Goal: Task Accomplishment & Management: Manage account settings

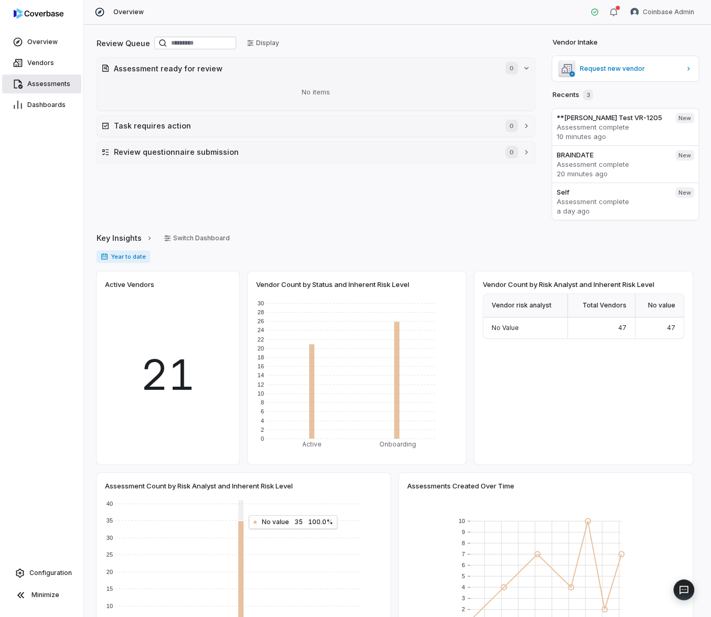
click at [54, 87] on span "Assessments" at bounding box center [48, 84] width 43 height 8
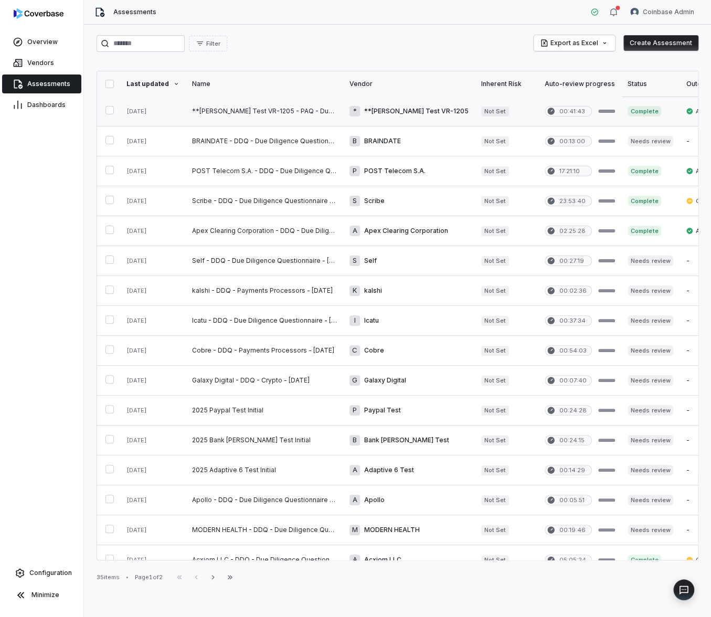
click at [267, 120] on link at bounding box center [264, 111] width 157 height 29
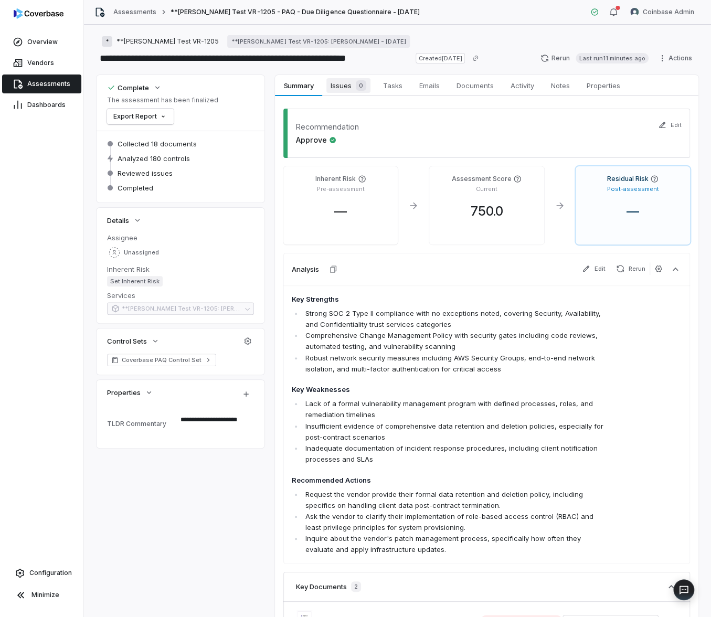
click at [345, 88] on span "Issues 0" at bounding box center [348, 85] width 44 height 15
type textarea "*"
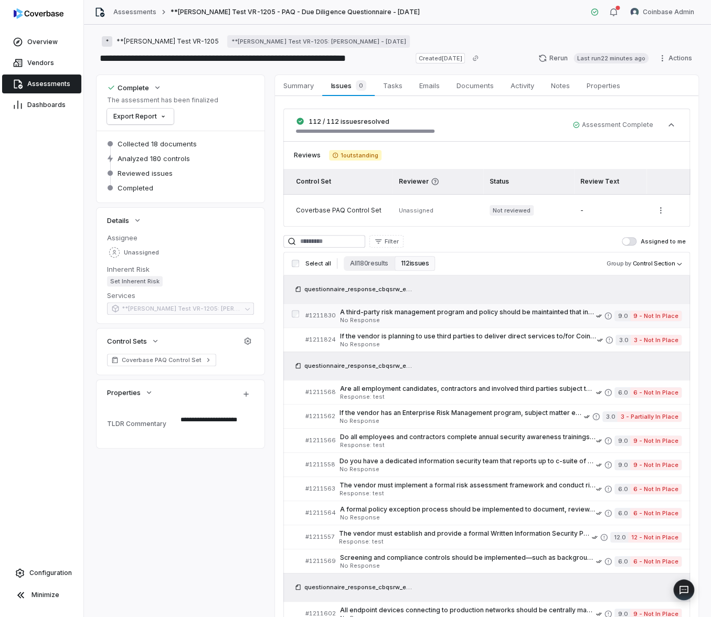
click at [501, 316] on span "A third-party risk management program and policy should be maintainted that inc…" at bounding box center [468, 312] width 256 height 8
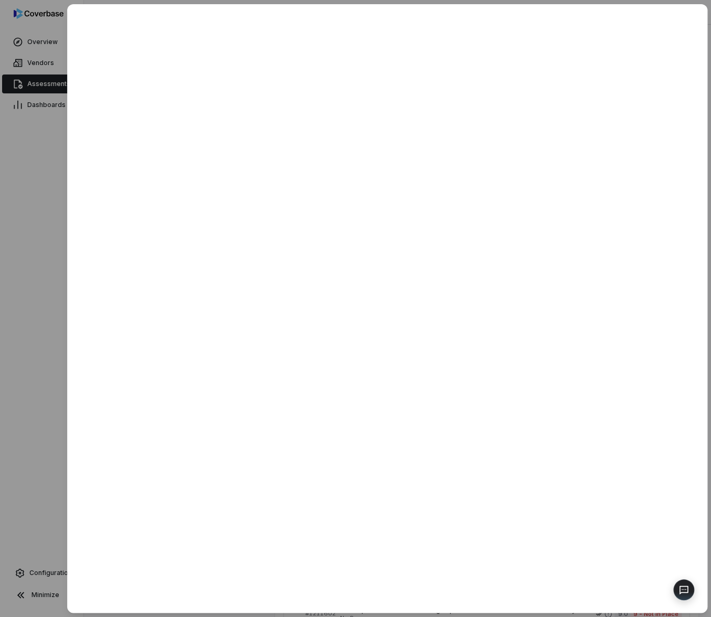
click at [44, 198] on div at bounding box center [355, 308] width 711 height 617
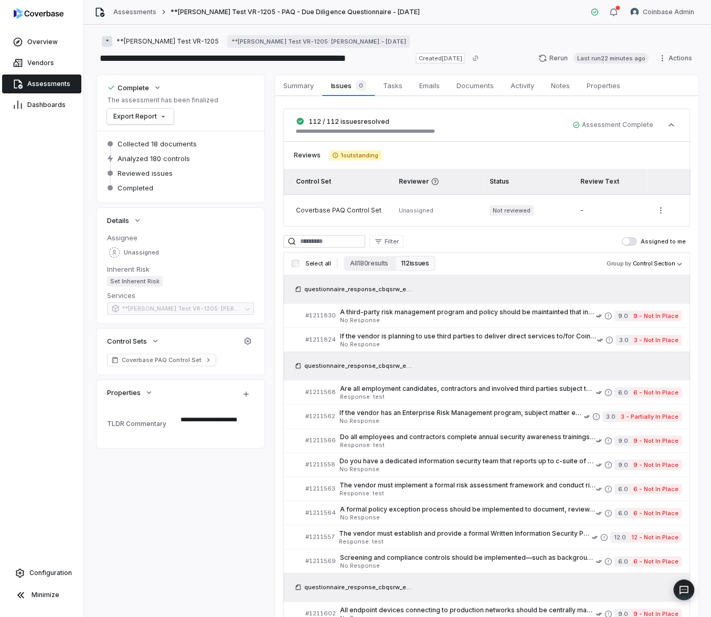
click at [59, 89] on link "Assessments" at bounding box center [41, 83] width 79 height 19
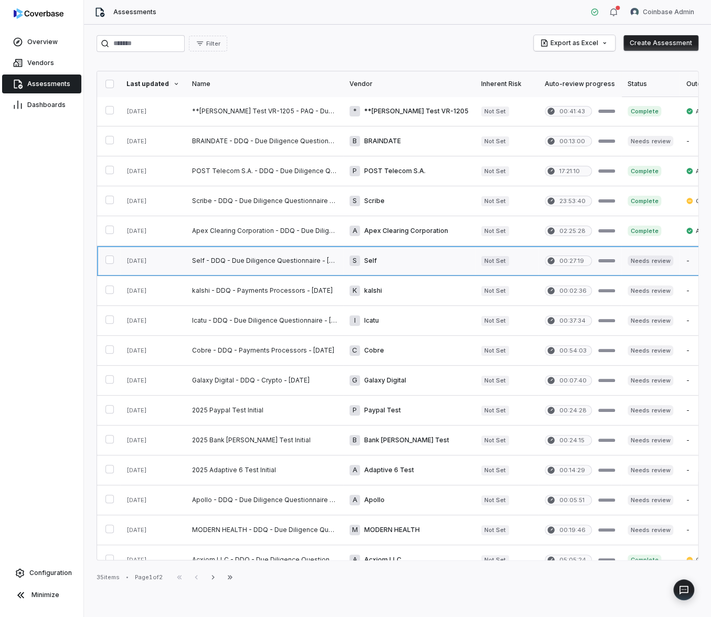
click at [293, 258] on link at bounding box center [264, 260] width 157 height 29
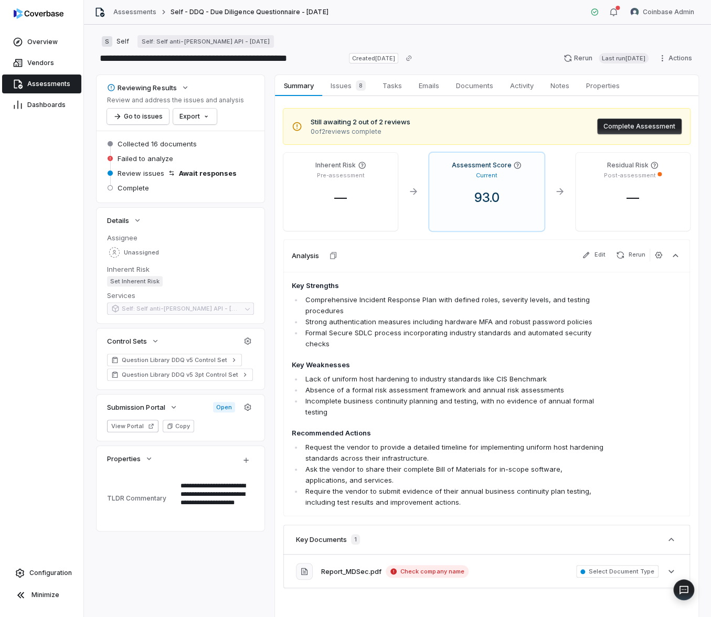
click at [346, 80] on span "Issues 8" at bounding box center [348, 85] width 44 height 15
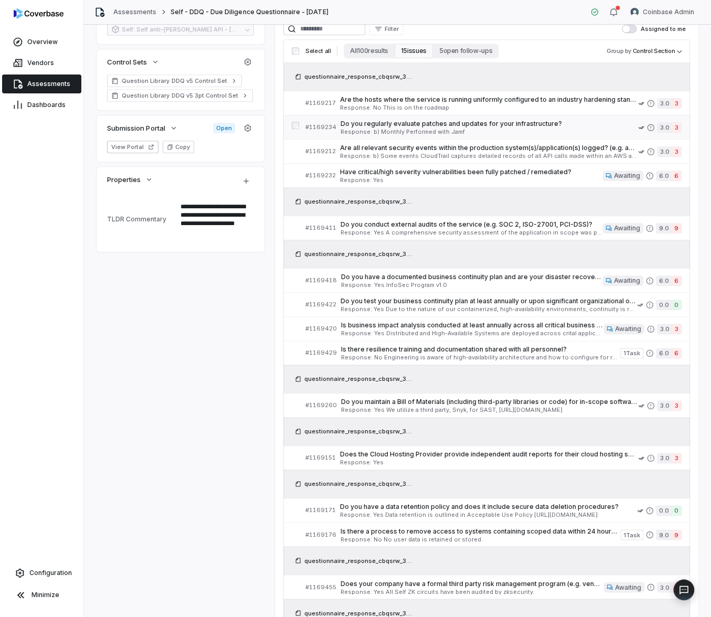
scroll to position [309, 0]
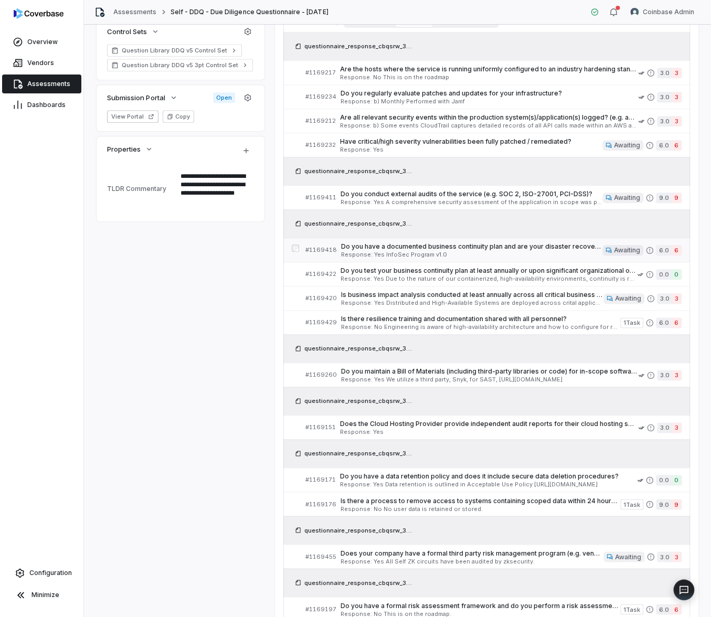
click at [443, 252] on span "Response: Yes InfoSec Program v1.0" at bounding box center [471, 255] width 261 height 6
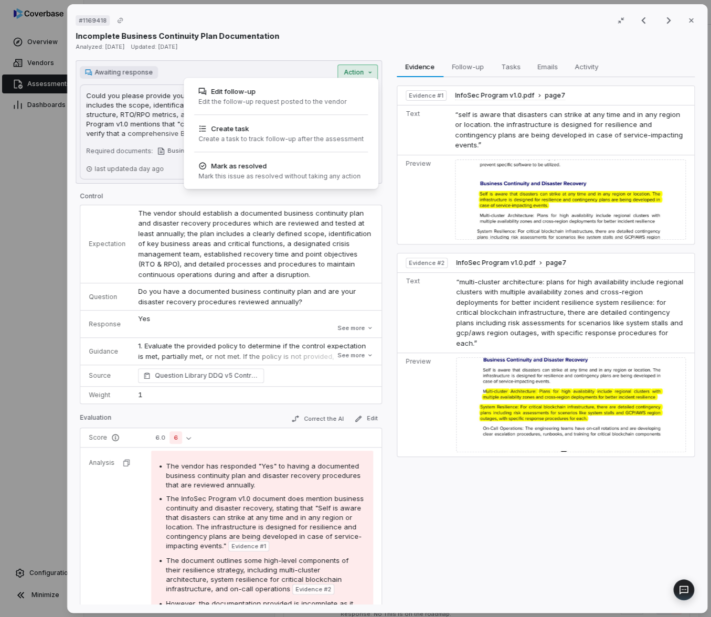
click at [352, 79] on div "Awaiting response Action Could you please provide your complete Business Contin…" at bounding box center [229, 121] width 306 height 123
click at [321, 95] on div "Edit follow-up" at bounding box center [272, 91] width 148 height 10
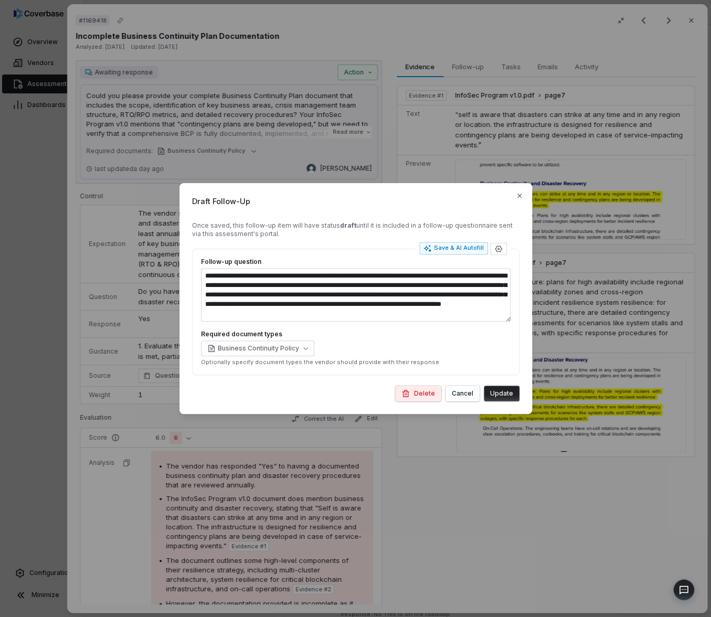
click at [506, 468] on div "**********" at bounding box center [355, 308] width 711 height 617
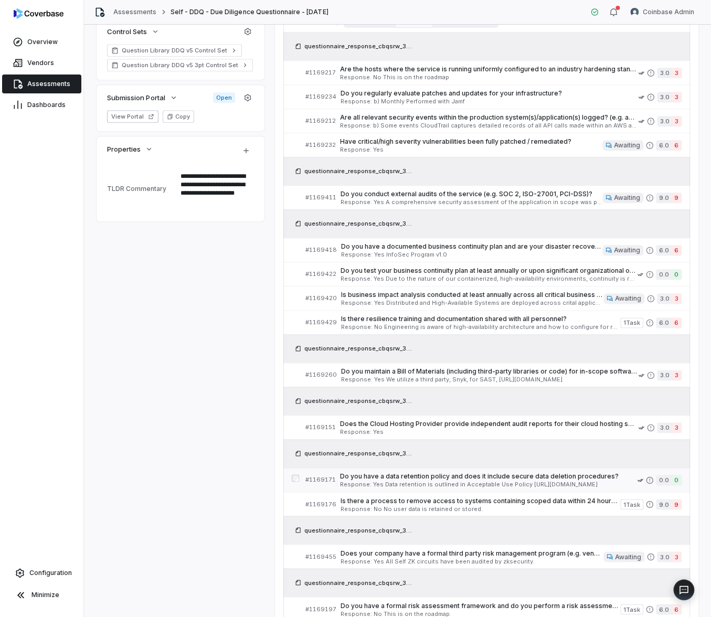
click at [457, 475] on span "Do you have a data retention policy and does it include secure data deletion pr…" at bounding box center [488, 476] width 297 height 8
click at [12, 302] on div "Overview Vendors Assessments Dashboards Configuration Minimize" at bounding box center [41, 308] width 83 height 617
click at [12, 303] on div "Overview Vendors Assessments Dashboards Configuration Minimize" at bounding box center [41, 308] width 83 height 617
click at [17, 304] on div "Overview Vendors Assessments Dashboards Configuration Minimize" at bounding box center [41, 308] width 83 height 617
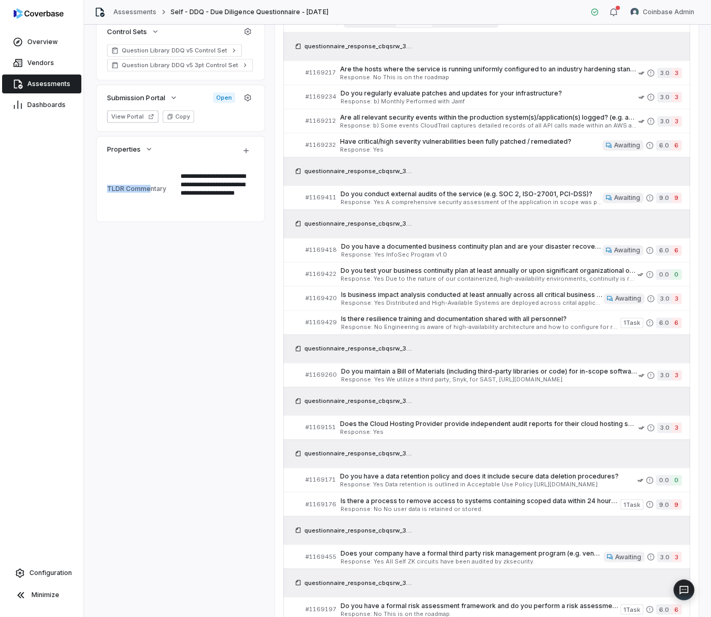
click at [149, 185] on td "TLDR Commentary" at bounding box center [143, 189] width 73 height 42
click at [151, 187] on div "TLDR Commentary" at bounding box center [141, 189] width 69 height 8
drag, startPoint x: 624, startPoint y: 338, endPoint x: 708, endPoint y: 431, distance: 124.8
click at [651, 367] on div "questionnaire_response_cbqsrw_3d450e2069e44f038dcd016f14a8be35_20250923_220830.…" at bounding box center [486, 327] width 407 height 588
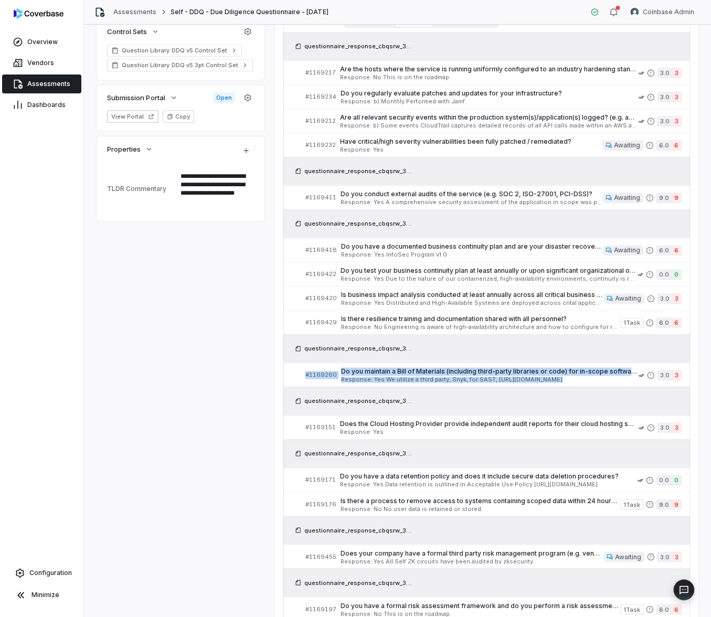
scroll to position [389, 0]
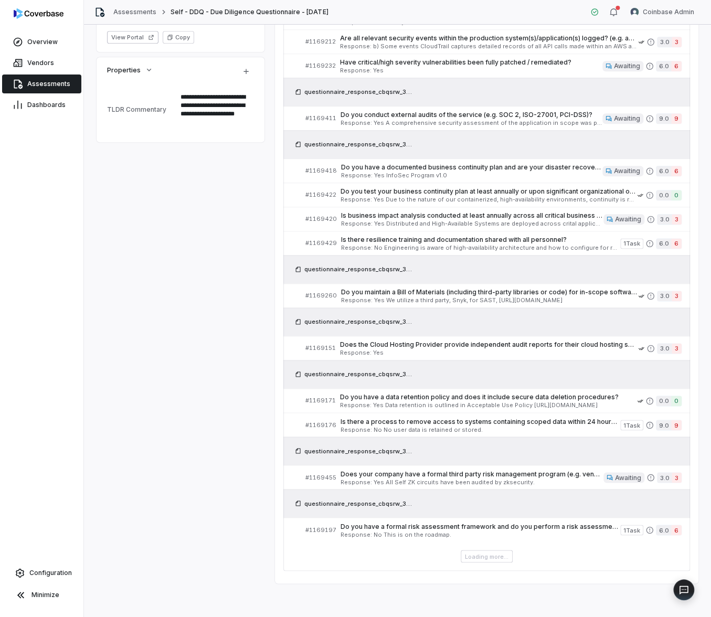
drag, startPoint x: 697, startPoint y: 573, endPoint x: 693, endPoint y: 585, distance: 13.3
click at [693, 585] on body "**********" at bounding box center [355, 308] width 711 height 617
drag, startPoint x: 668, startPoint y: 545, endPoint x: 652, endPoint y: 499, distance: 48.9
click at [652, 499] on div "Select all All 100 results 15 issues 5 open follow-ups Group by Control Section…" at bounding box center [486, 250] width 407 height 641
drag, startPoint x: 652, startPoint y: 499, endPoint x: 654, endPoint y: 520, distance: 21.1
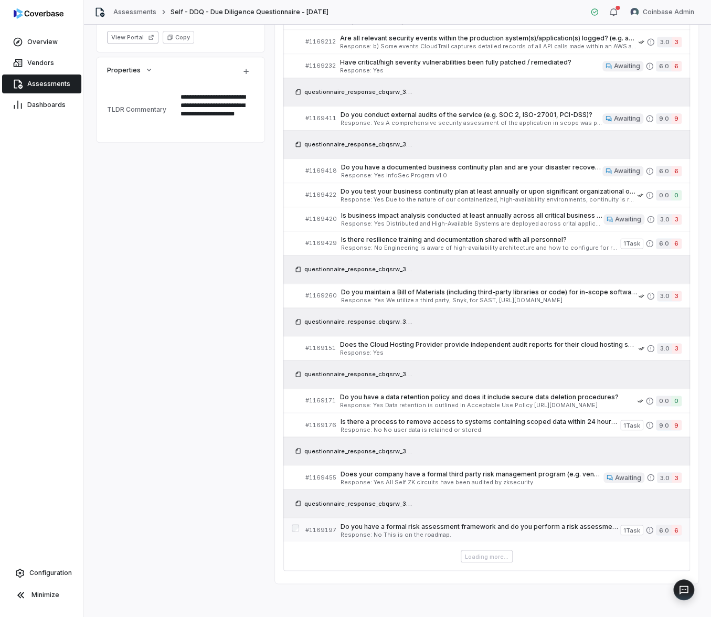
click at [653, 510] on div "questionnaire_response_cbqsrw_3d450e2069e44f038dcd016f14a8be35_20250923_220830.…" at bounding box center [486, 503] width 407 height 28
click at [654, 520] on link "# 1169197 Do you have a formal risk assessment framework and do you perform a r…" at bounding box center [493, 530] width 376 height 24
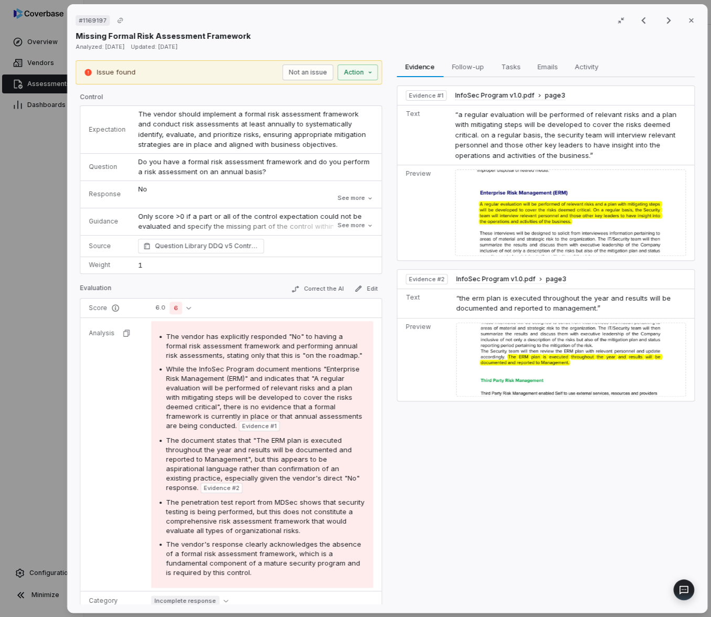
scroll to position [360, 0]
type textarea "*"
click at [342, 73] on div "# 1169197 Result 14 of 15 Close Missing Formal Risk Assessment Framework Analyz…" at bounding box center [355, 308] width 711 height 617
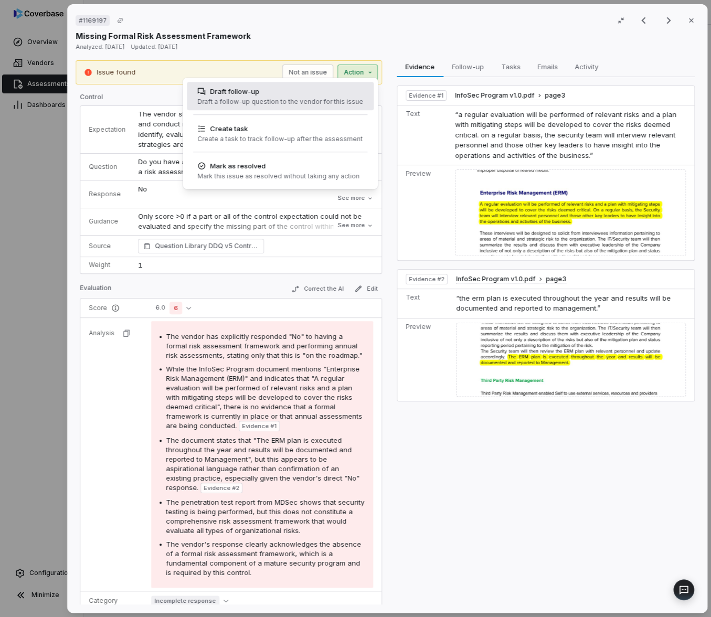
click at [323, 89] on div "Draft follow-up" at bounding box center [280, 91] width 166 height 10
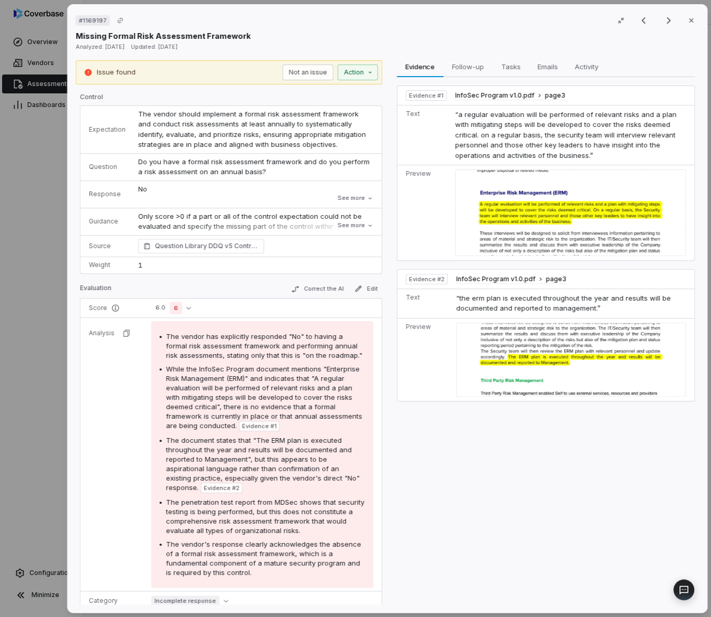
type textarea "*"
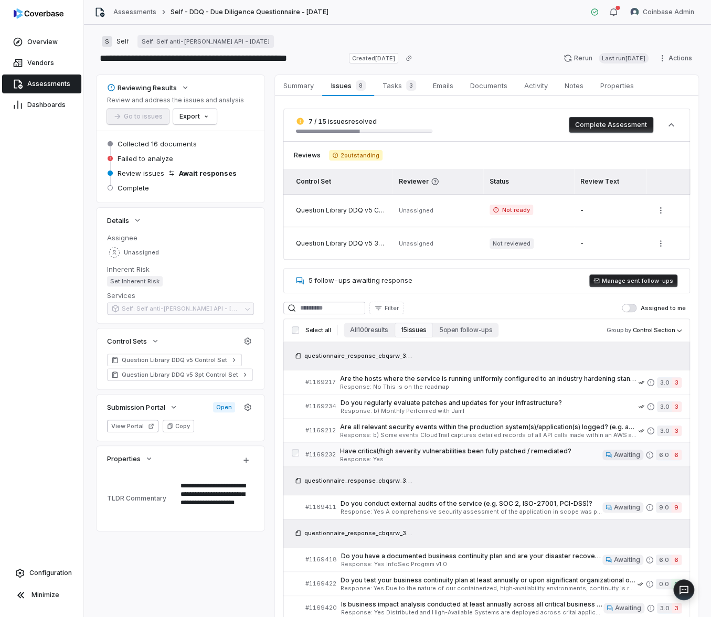
click at [432, 451] on span "Have critical/high severity vulnerabilities been fully patched / remediated?" at bounding box center [471, 451] width 262 height 8
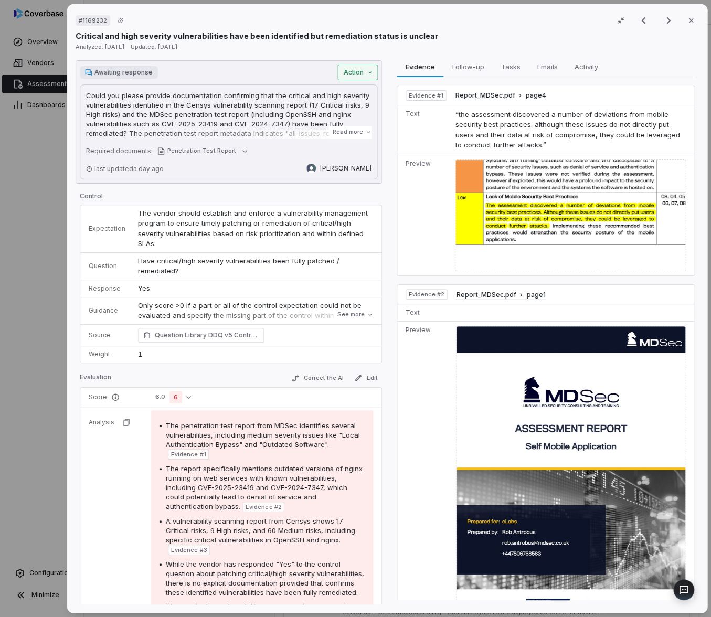
click at [348, 75] on div "# 1169232 Result 10 of 15 Close Critical and high severity vulnerabilities have…" at bounding box center [355, 308] width 711 height 617
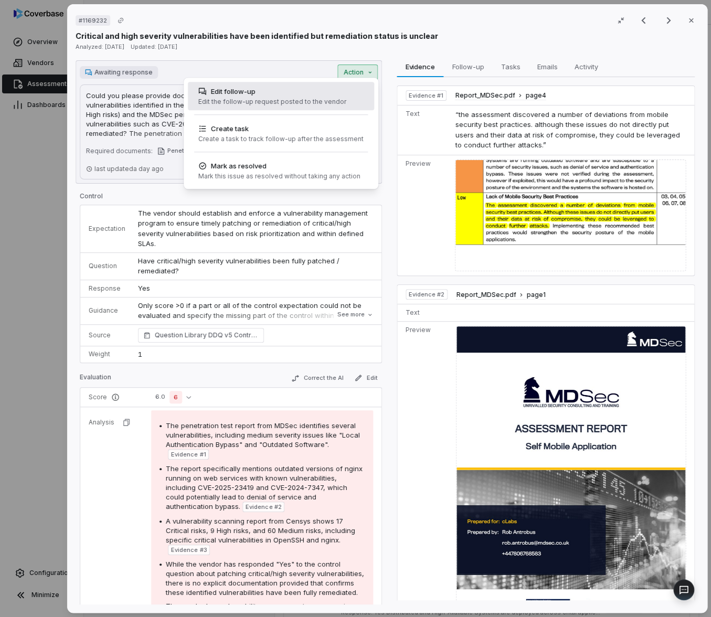
click at [325, 94] on div "Edit follow-up" at bounding box center [272, 91] width 148 height 10
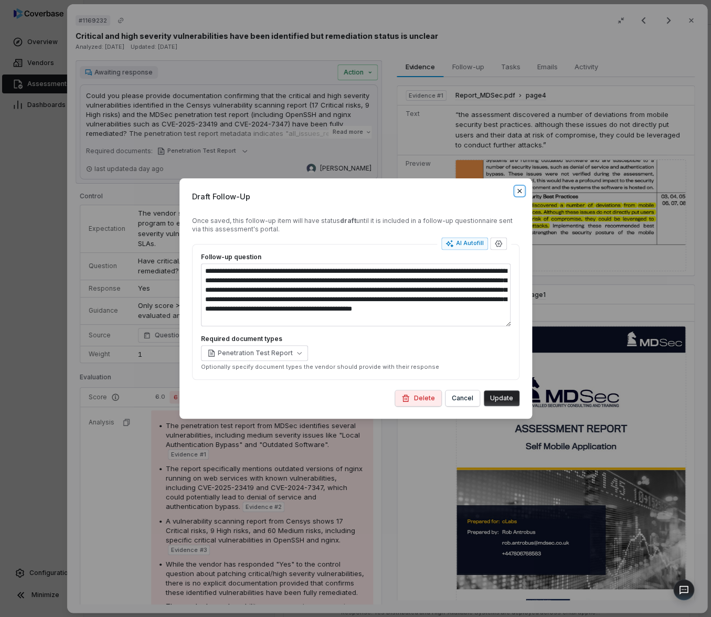
click at [520, 193] on icon "button" at bounding box center [519, 191] width 8 height 8
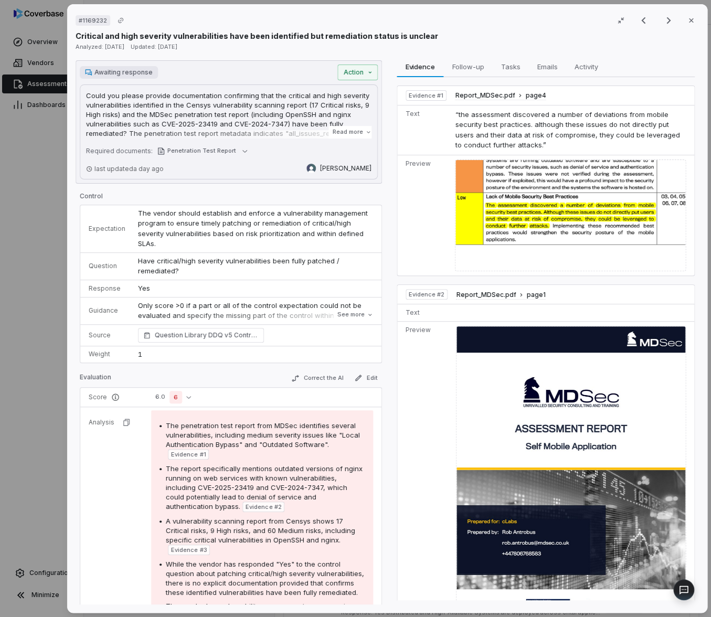
click at [54, 317] on div "# 1169232 Result 10 of 15 Close Critical and high severity vulnerabilities have…" at bounding box center [355, 308] width 711 height 617
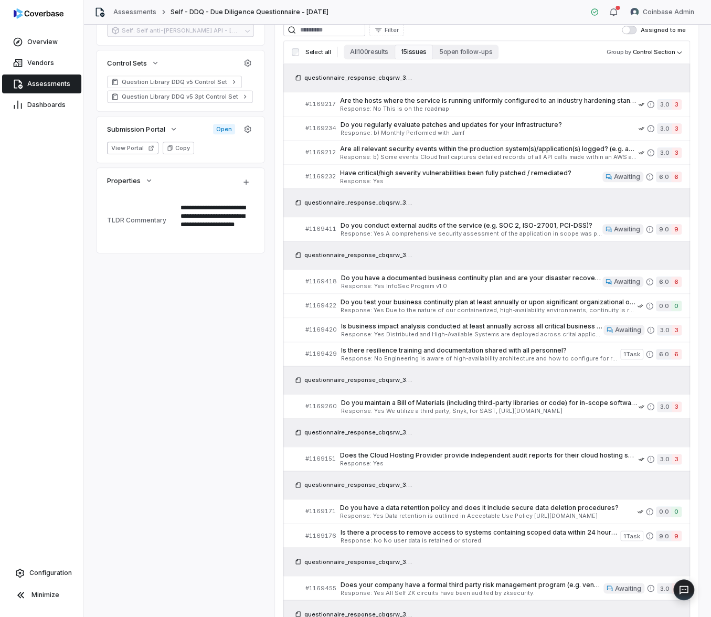
scroll to position [335, 0]
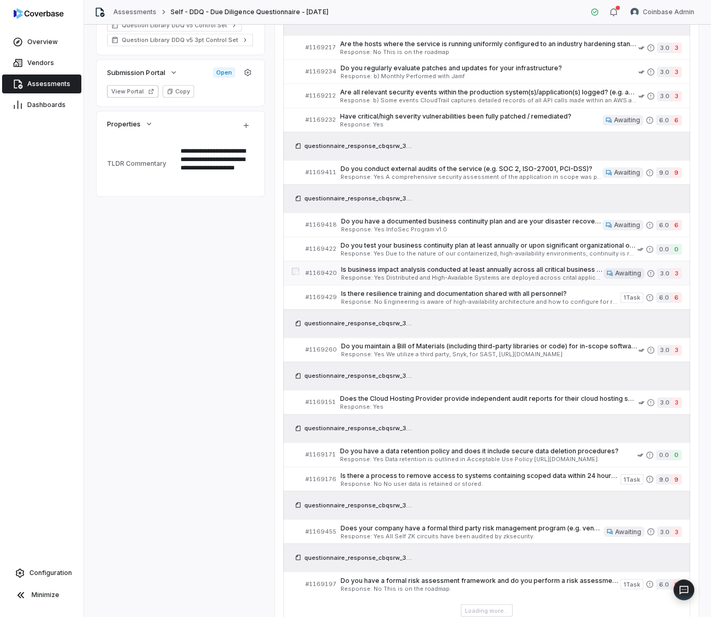
click at [376, 277] on span "Response: Yes Distributed and High-Available Systems are deployed across crital…" at bounding box center [472, 278] width 262 height 6
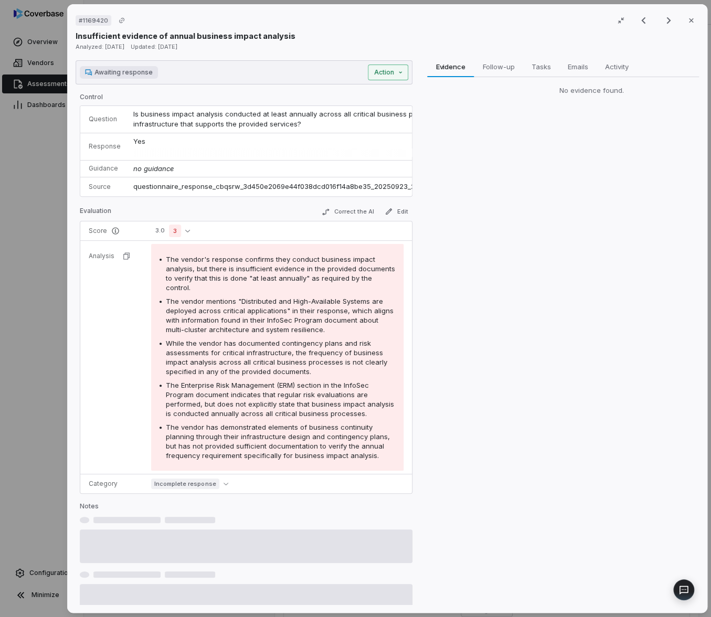
click at [385, 72] on div "# 1169420 Result 11 of 15 Close Insufficient evidence of annual business impact…" at bounding box center [355, 308] width 711 height 617
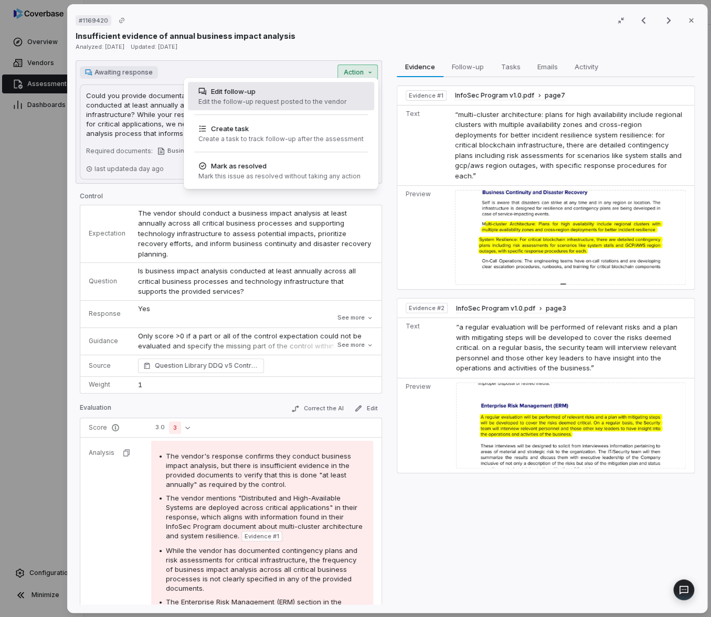
click at [321, 101] on div "Edit the follow-up request posted to the vendor" at bounding box center [272, 102] width 148 height 8
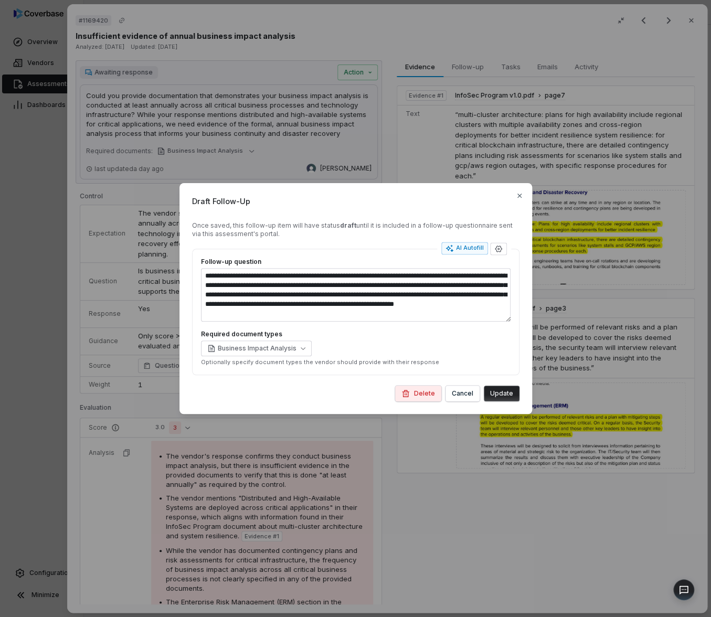
click at [54, 240] on div "**********" at bounding box center [355, 308] width 711 height 284
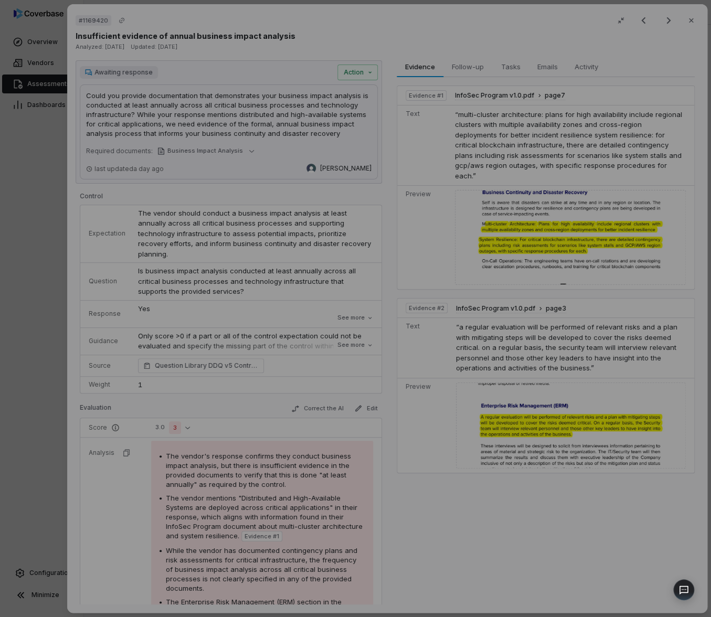
type textarea "*"
click at [54, 240] on div "# 1169420 Result 11 of 15 Close Insufficient evidence of annual business impact…" at bounding box center [355, 308] width 711 height 617
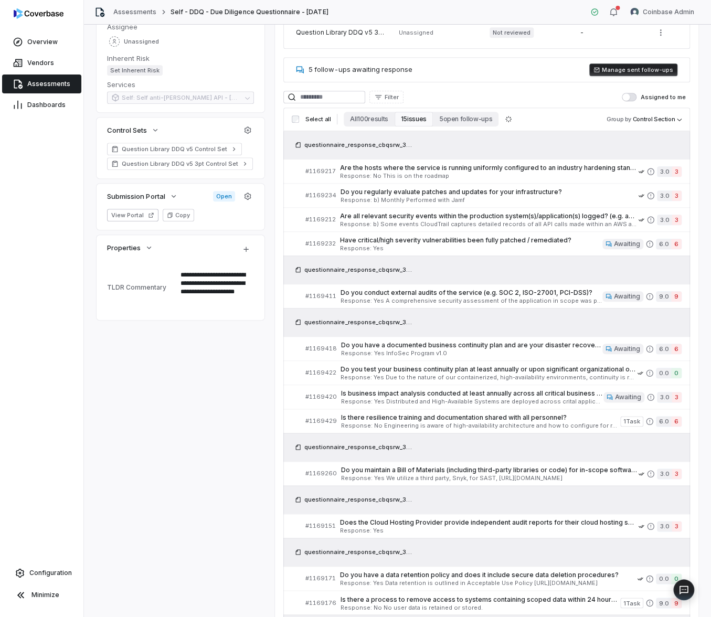
scroll to position [389, 0]
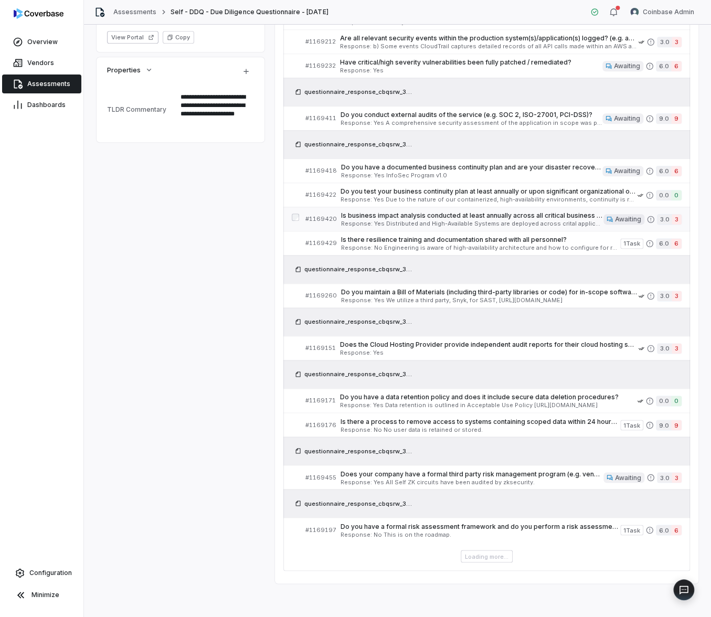
click at [462, 223] on span "Response: Yes Distributed and High-Available Systems are deployed across crital…" at bounding box center [472, 224] width 262 height 6
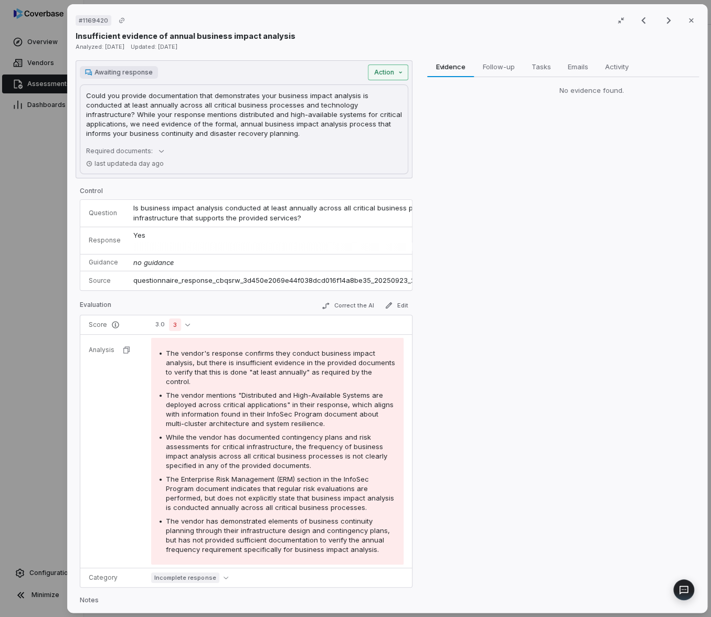
click at [358, 78] on div "Awaiting response Action" at bounding box center [244, 73] width 328 height 16
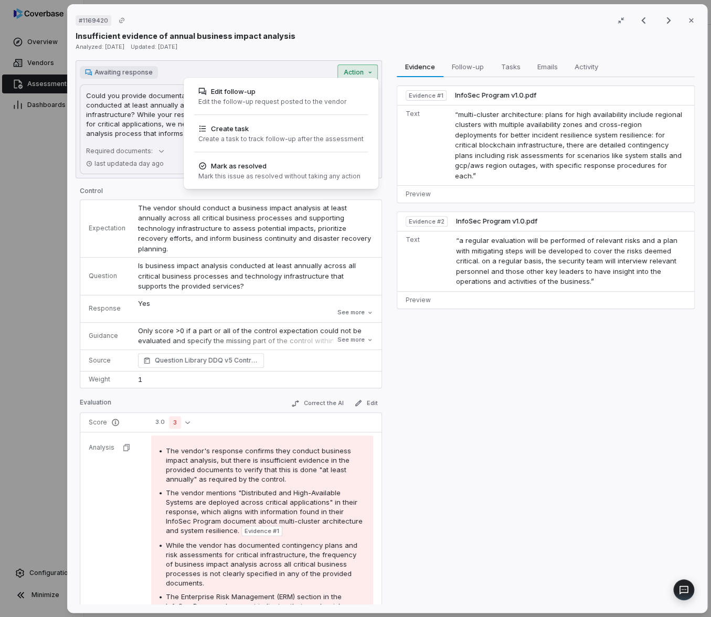
click at [372, 74] on div "# 1169420 Result 11 of 15 Close Insufficient evidence of annual business impact…" at bounding box center [355, 308] width 711 height 617
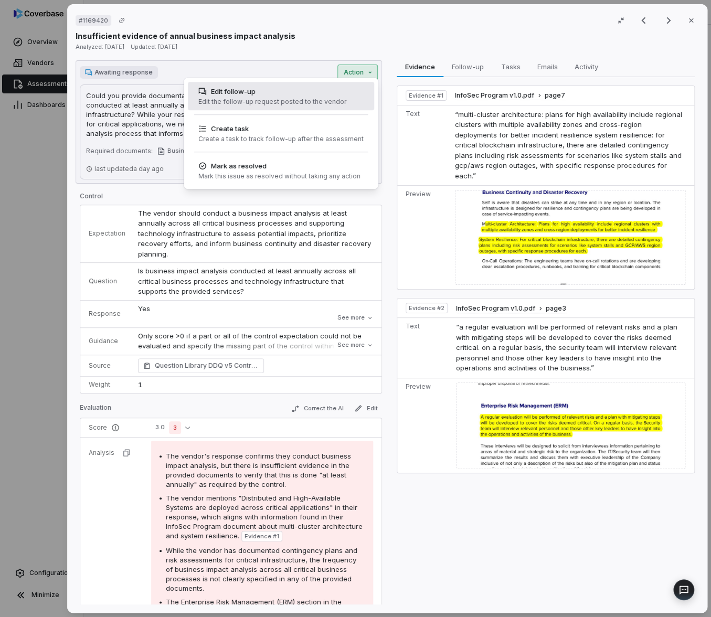
click at [331, 96] on div "Edit follow-up" at bounding box center [272, 91] width 148 height 10
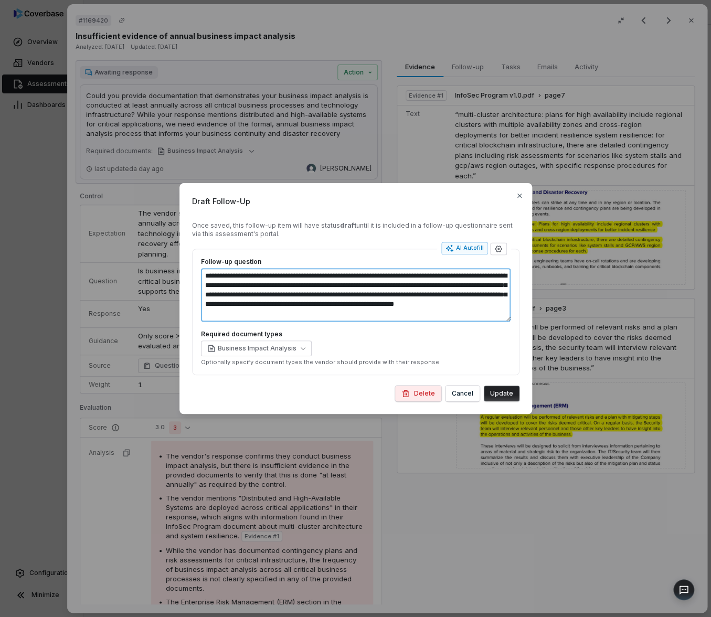
click at [507, 297] on textarea "**********" at bounding box center [355, 295] width 309 height 54
click at [492, 312] on textarea "**********" at bounding box center [355, 295] width 309 height 54
click at [520, 196] on icon "button" at bounding box center [519, 195] width 8 height 8
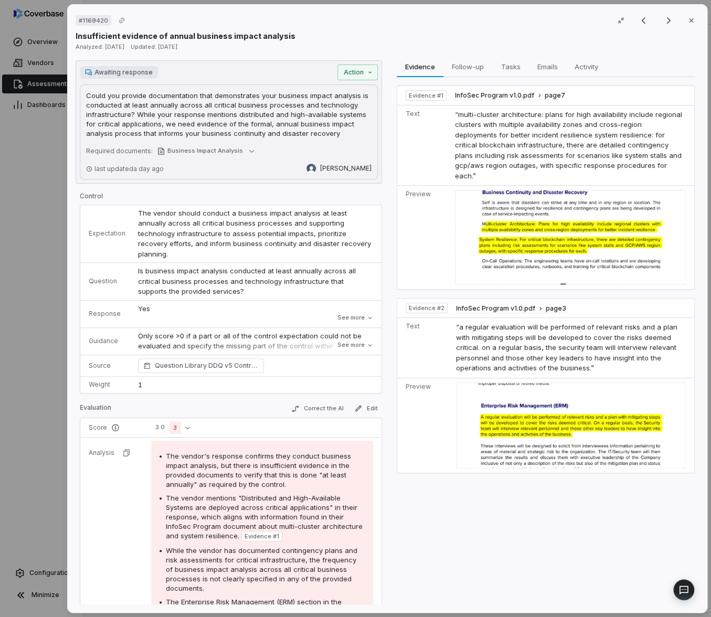
click at [46, 242] on div "# 1169420 Result 11 of 15 Close Insufficient evidence of annual business impact…" at bounding box center [355, 308] width 711 height 617
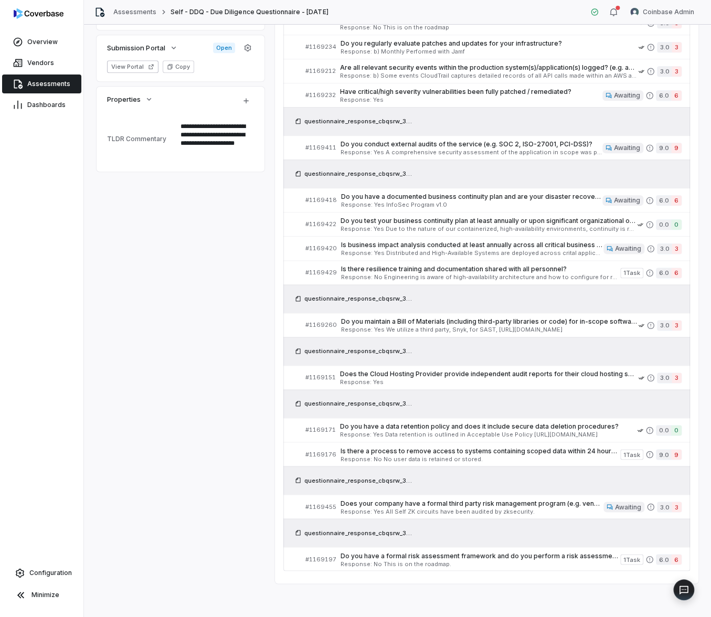
click at [65, 90] on link "Assessments" at bounding box center [41, 83] width 79 height 19
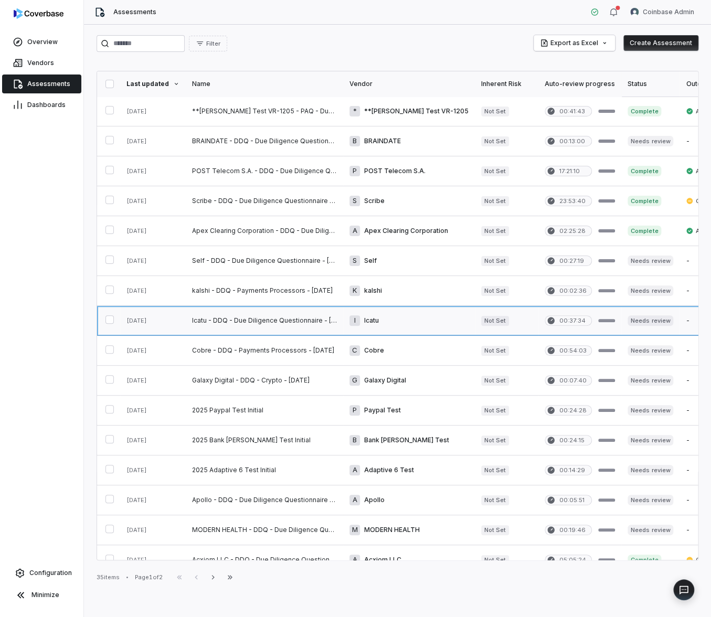
click at [241, 323] on link at bounding box center [264, 320] width 157 height 29
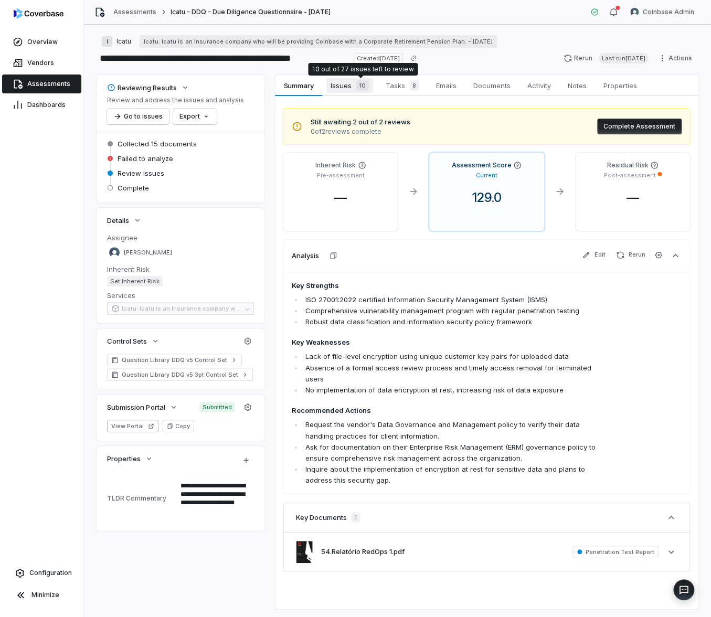
click at [357, 89] on span "10" at bounding box center [362, 85] width 13 height 10
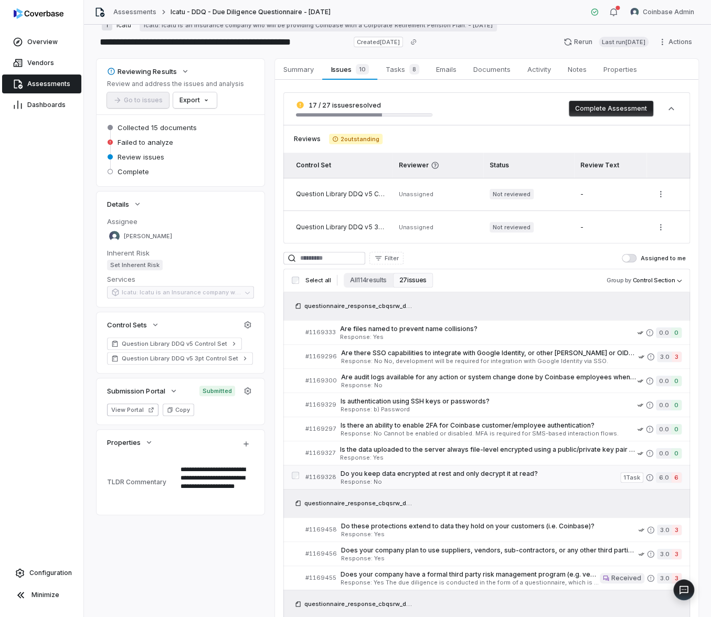
scroll to position [130, 0]
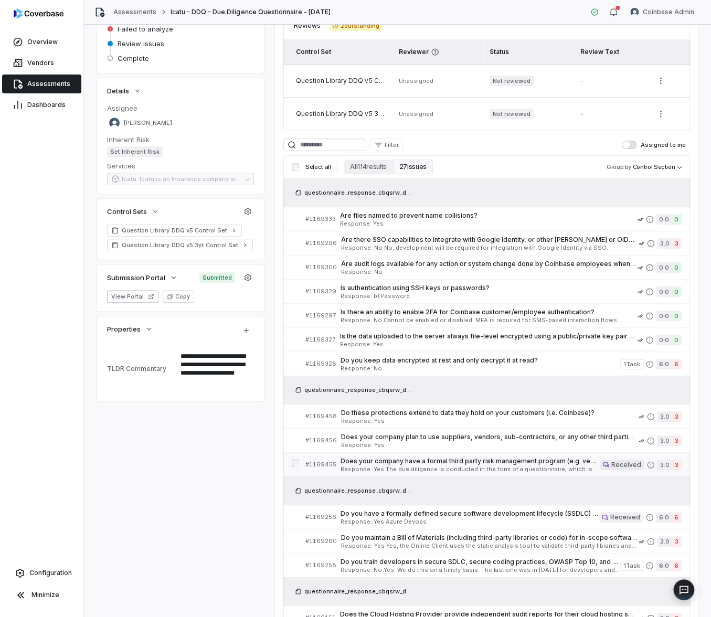
click at [456, 466] on span "Response: Yes The due diligence is conducted in the form of a questionnaire, wh…" at bounding box center [469, 469] width 259 height 6
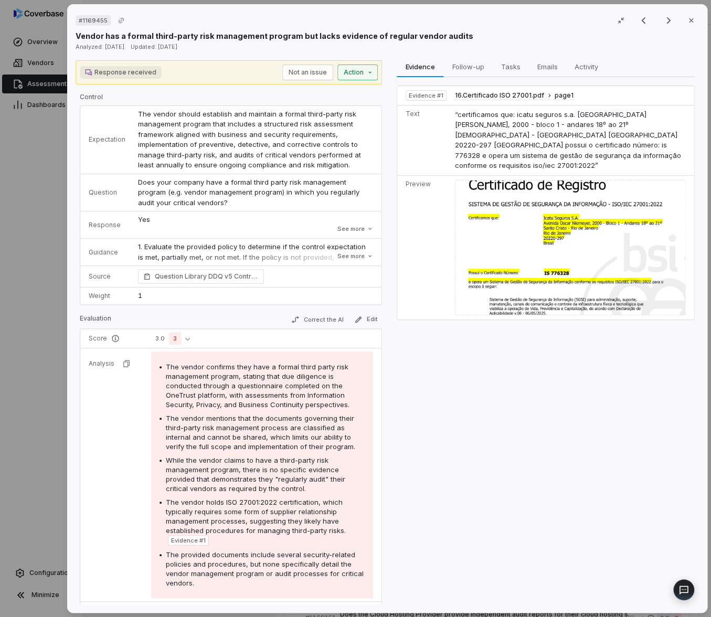
click at [350, 76] on div "# 1169455 Result 21 of 25 Close Vendor has a formal third-party risk management…" at bounding box center [355, 308] width 711 height 617
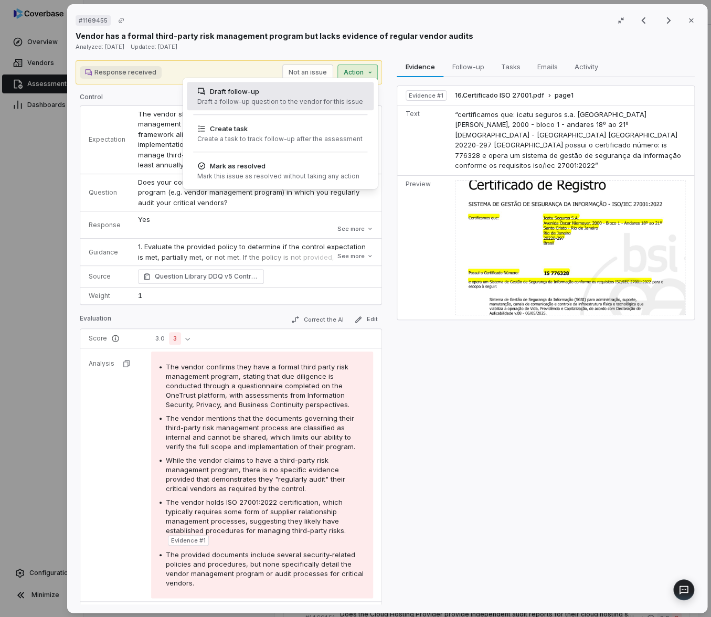
click at [335, 92] on div "Draft follow-up" at bounding box center [280, 91] width 166 height 10
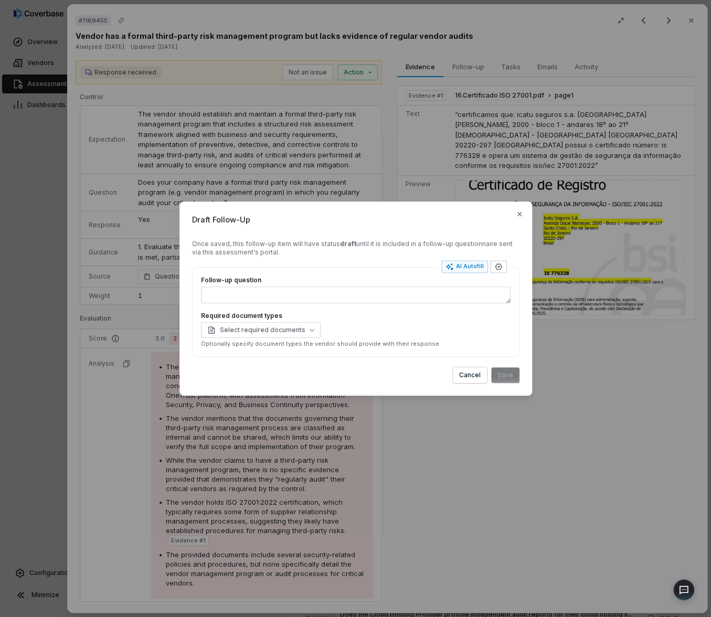
click at [501, 267] on icon "button" at bounding box center [498, 267] width 8 height 8
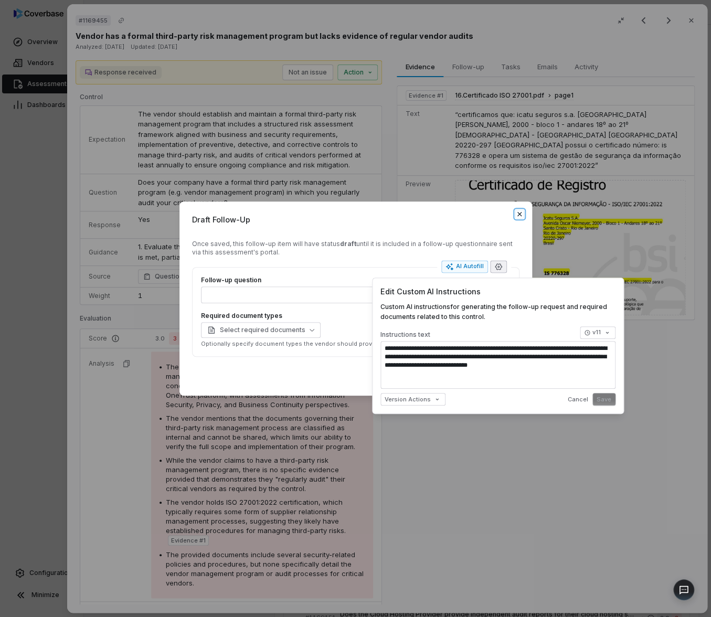
click at [519, 211] on icon "button" at bounding box center [519, 214] width 8 height 8
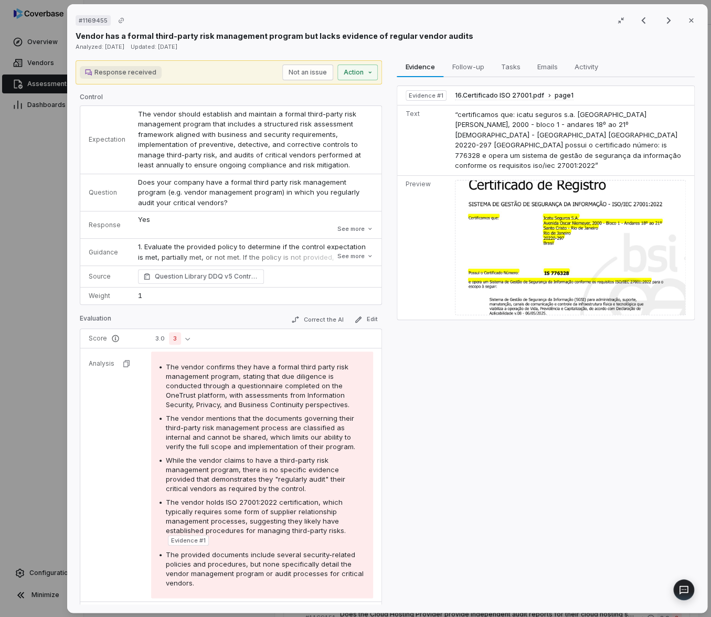
click at [40, 346] on div "# 1169455 Result 21 of 25 Close Vendor has a formal third-party risk management…" at bounding box center [355, 308] width 711 height 617
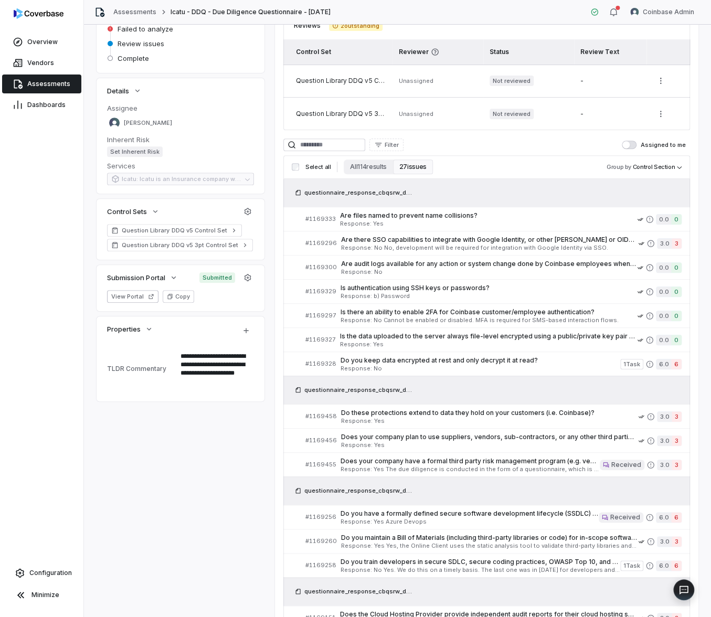
click at [43, 347] on div "Overview Vendors Assessments Dashboards Configuration Minimize" at bounding box center [41, 308] width 83 height 617
click at [67, 371] on div "Overview Vendors Assessments Dashboards Configuration Minimize" at bounding box center [41, 308] width 83 height 617
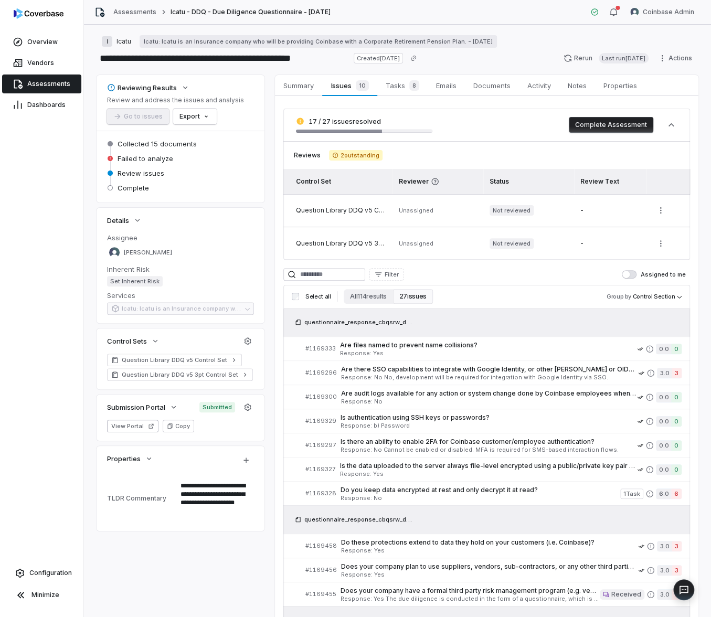
click at [42, 9] on img at bounding box center [39, 13] width 50 height 10
click at [44, 15] on img at bounding box center [39, 13] width 50 height 10
click at [131, 12] on link "Assessments" at bounding box center [134, 12] width 43 height 8
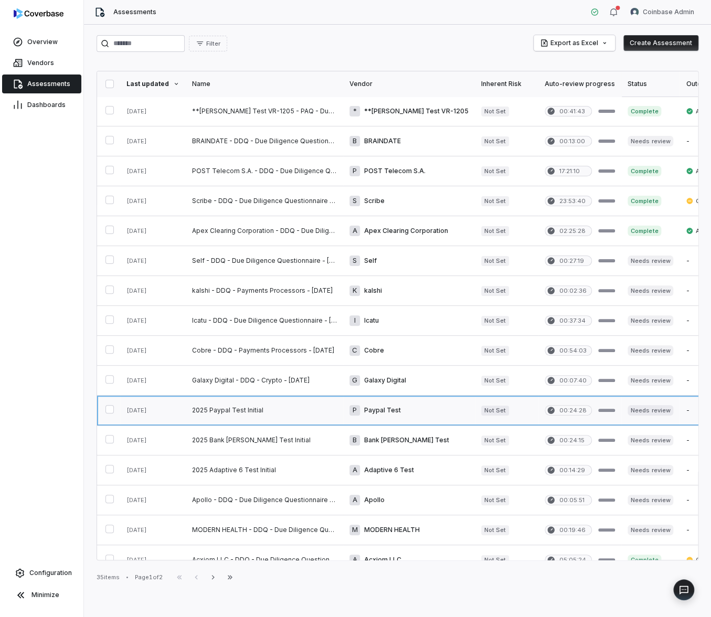
click at [236, 408] on link at bounding box center [264, 410] width 157 height 29
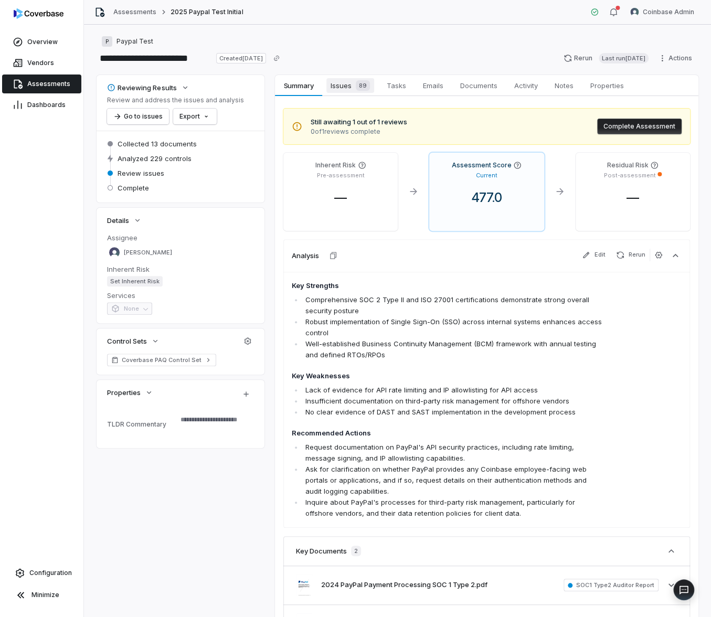
click at [346, 88] on span "Issues 89" at bounding box center [350, 85] width 48 height 15
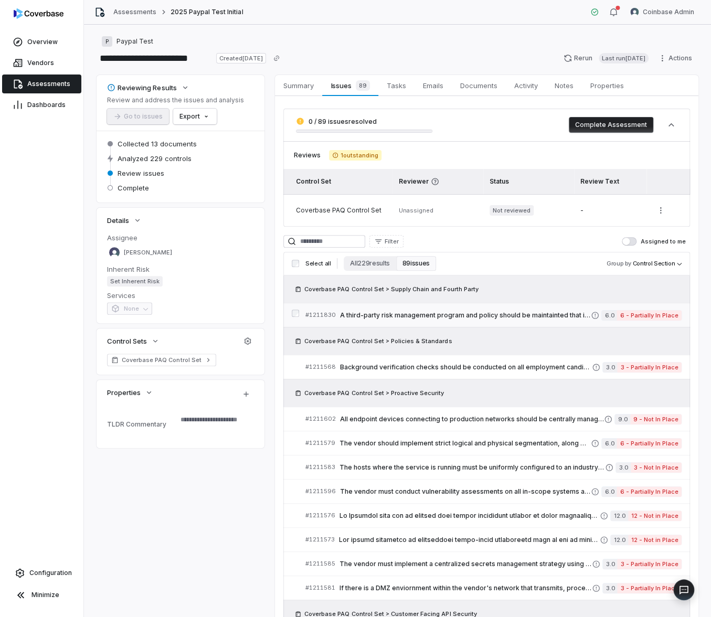
click at [390, 314] on span "A third-party risk management program and policy should be maintainted that inc…" at bounding box center [465, 315] width 251 height 8
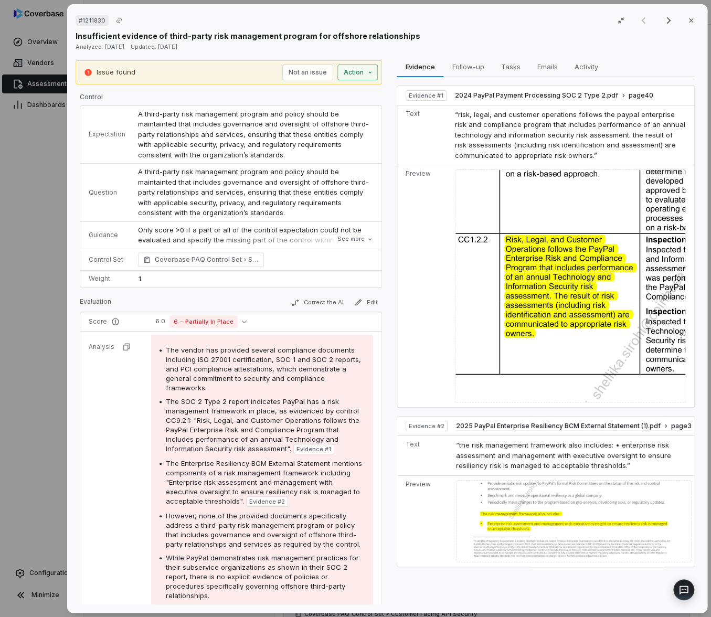
click at [357, 75] on div "# 1211830 Result 1 of 25 Close Insufficient evidence of third-party risk manage…" at bounding box center [355, 308] width 711 height 617
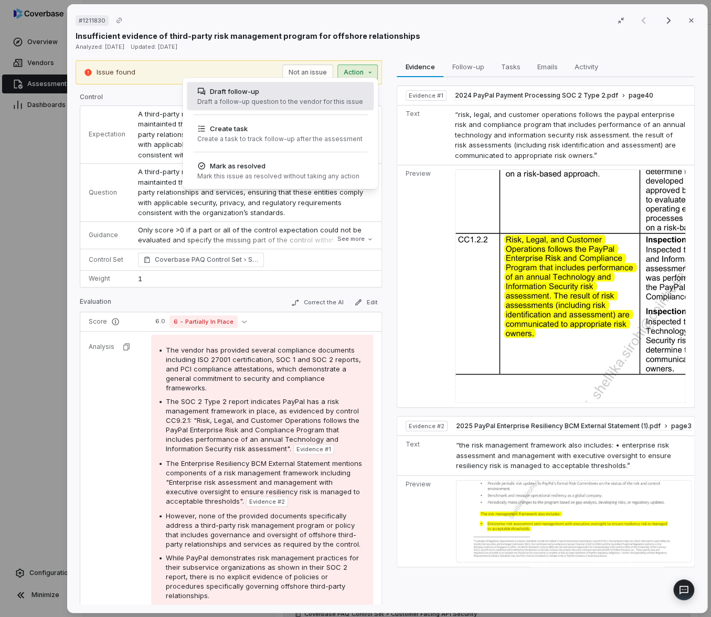
click at [329, 95] on div "Draft follow-up" at bounding box center [280, 91] width 166 height 10
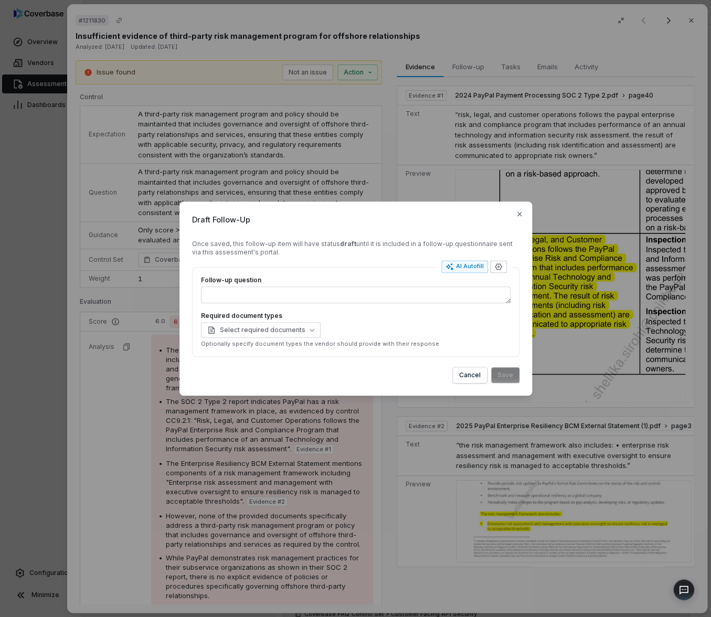
click at [498, 269] on icon "button" at bounding box center [498, 267] width 8 height 8
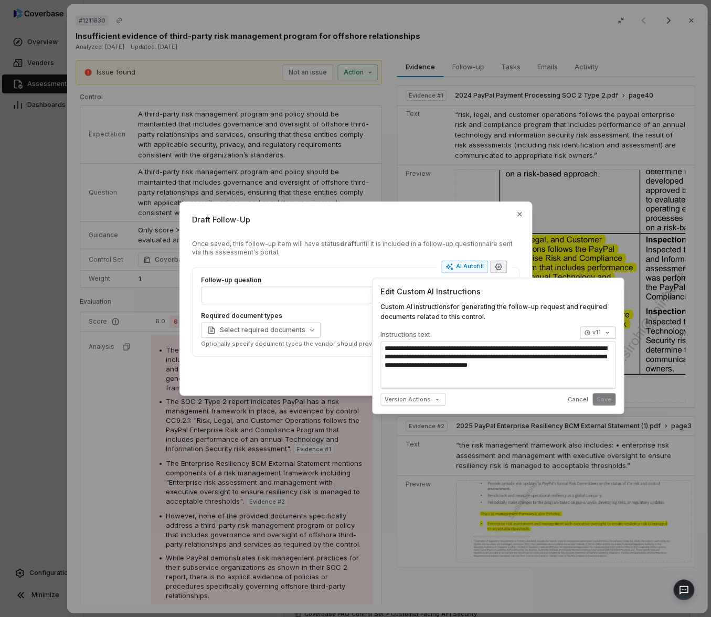
click at [602, 329] on body "**********" at bounding box center [355, 308] width 711 height 617
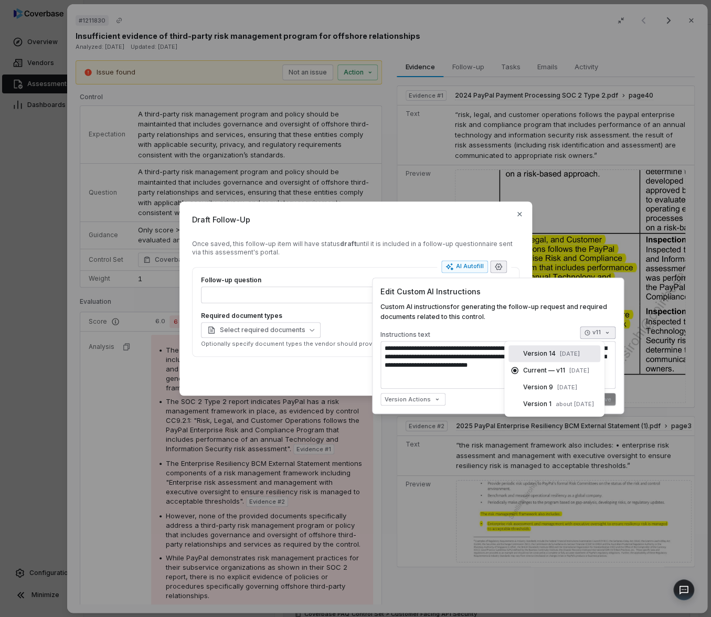
click at [563, 350] on span "[DATE]" at bounding box center [570, 354] width 20 height 8
type textarea "*"
type textarea "**********"
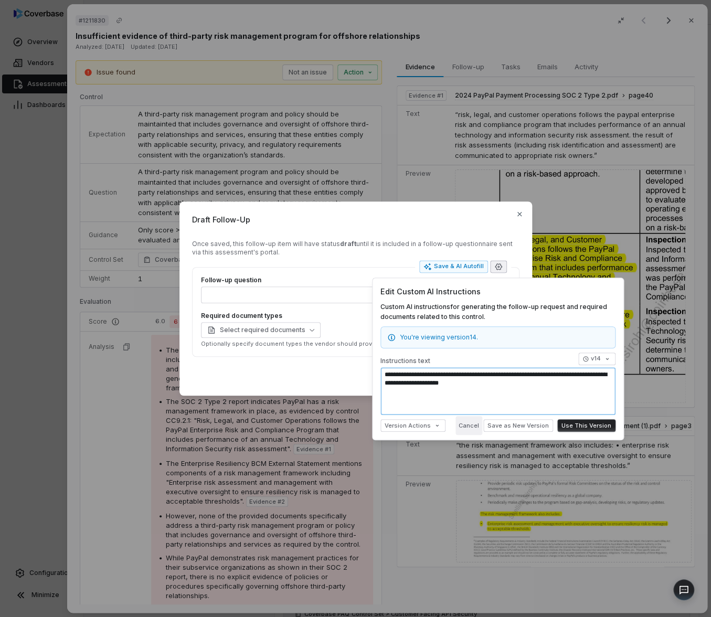
click at [474, 426] on button "Cancel" at bounding box center [468, 425] width 27 height 19
type textarea "*"
type textarea "**********"
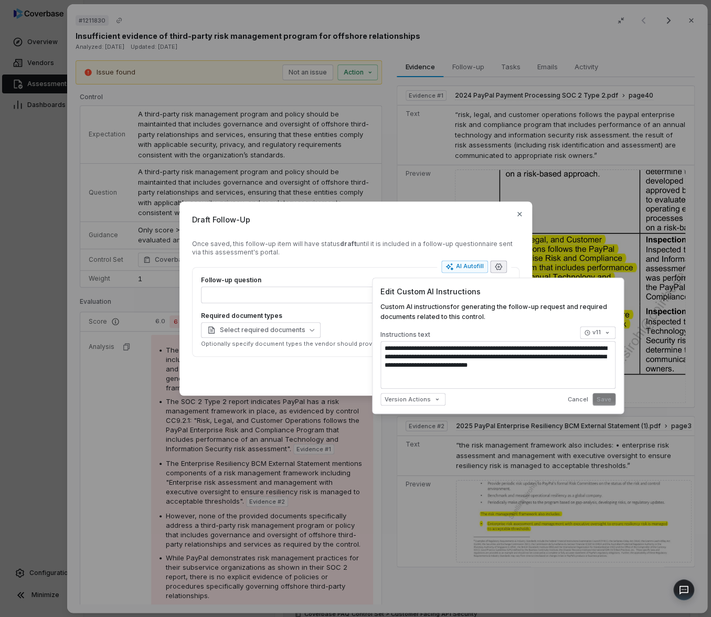
click at [402, 252] on div "Once saved, this follow-up item will have status draft until it is included in …" at bounding box center [355, 248] width 327 height 17
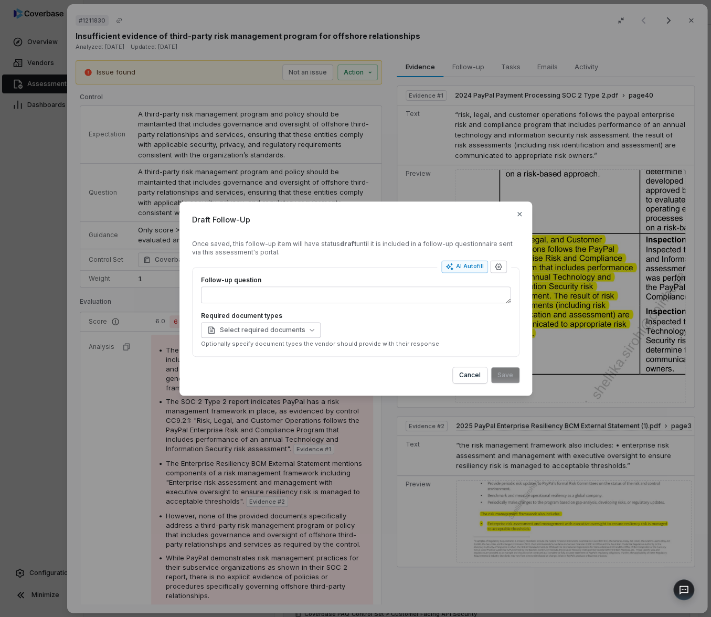
click at [405, 249] on div "Once saved, this follow-up item will have status draft until it is included in …" at bounding box center [355, 248] width 327 height 17
click at [518, 215] on icon "button" at bounding box center [519, 213] width 4 height 4
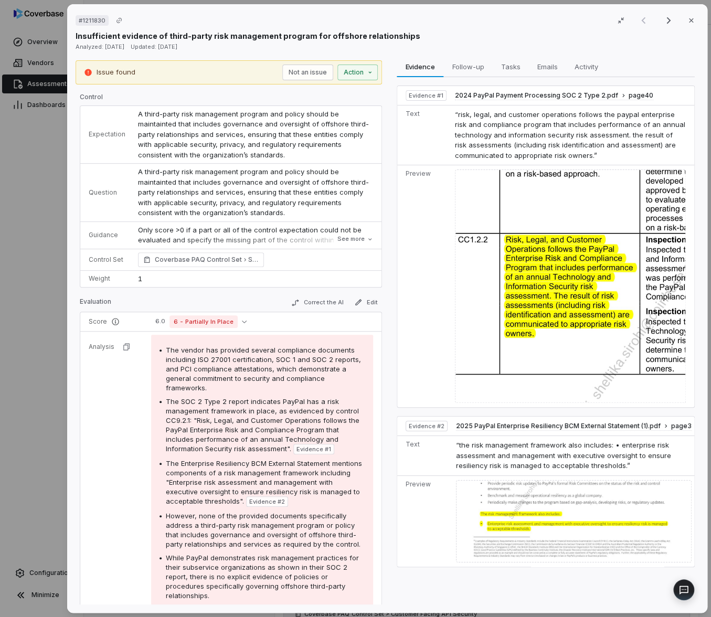
type textarea "*"
click at [45, 345] on div "# 1211830 Result 1 of 25 Close Insufficient evidence of third-party risk manage…" at bounding box center [355, 308] width 711 height 617
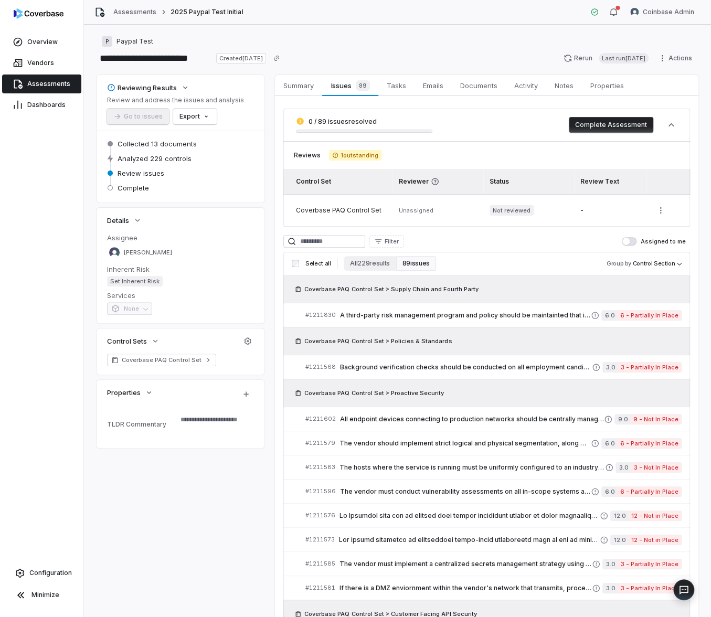
click at [48, 343] on div "Overview Vendors Assessments Dashboards Configuration Minimize" at bounding box center [41, 308] width 83 height 617
click at [635, 17] on html "**********" at bounding box center [355, 308] width 711 height 617
click at [644, 92] on div "Log out" at bounding box center [655, 96] width 80 height 17
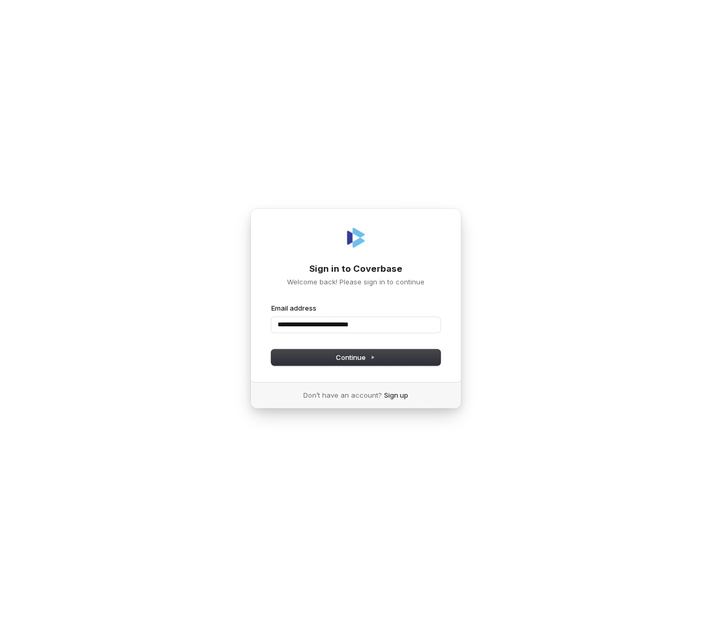
type input "**********"
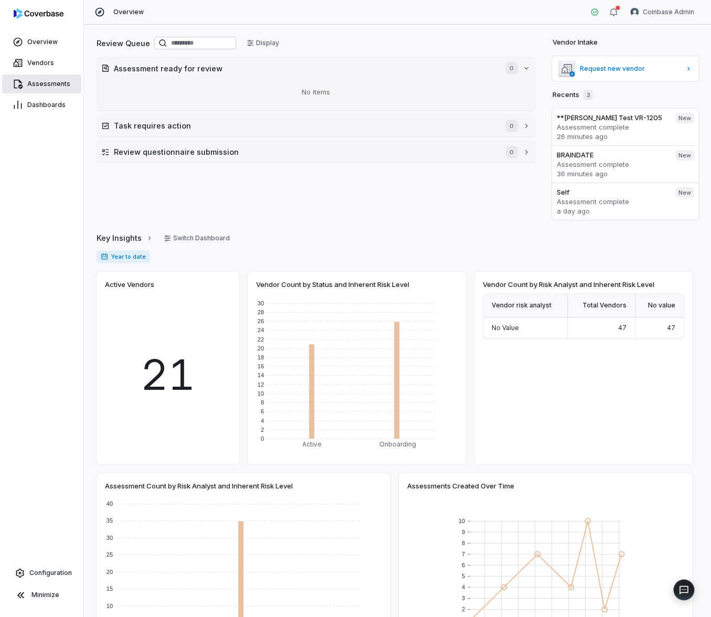
click at [46, 82] on span "Assessments" at bounding box center [48, 84] width 43 height 8
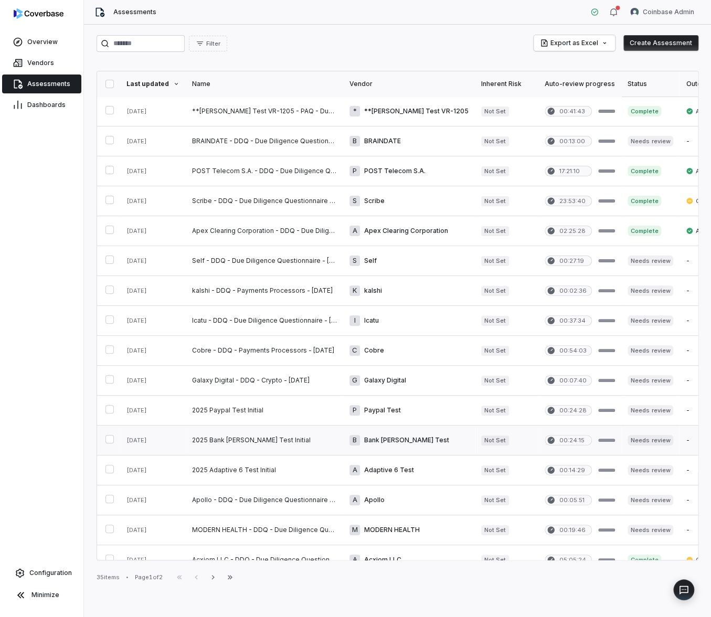
click at [268, 444] on link at bounding box center [264, 439] width 157 height 29
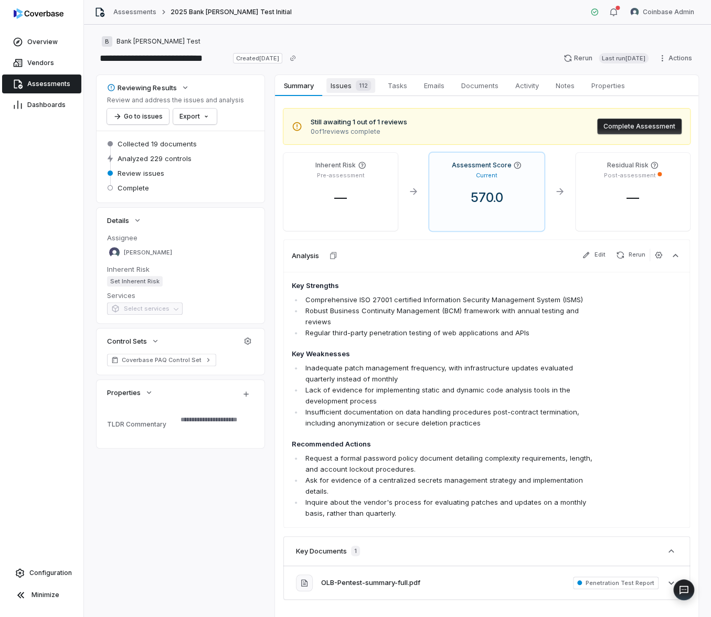
click at [340, 94] on link "Issues 112 Issues 112" at bounding box center [350, 85] width 57 height 21
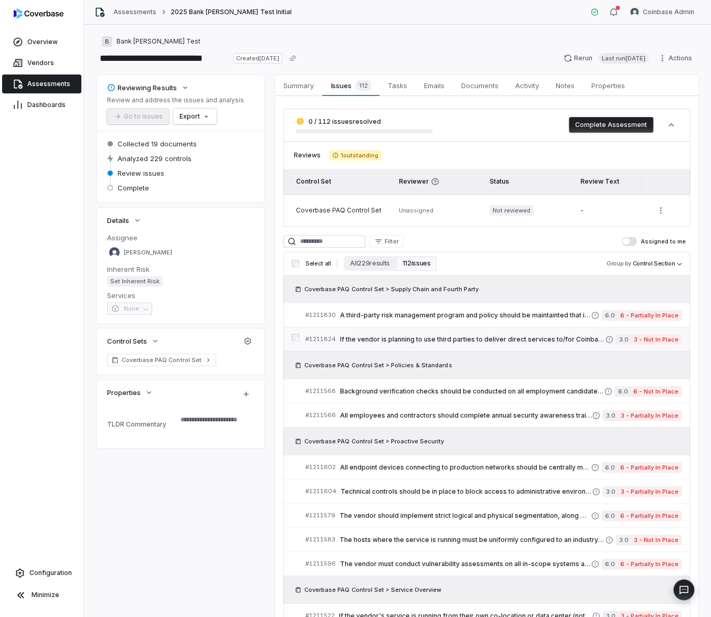
click at [367, 337] on span "If the vendor is planning to use third parties to deliver direct services to/fo…" at bounding box center [472, 339] width 265 height 8
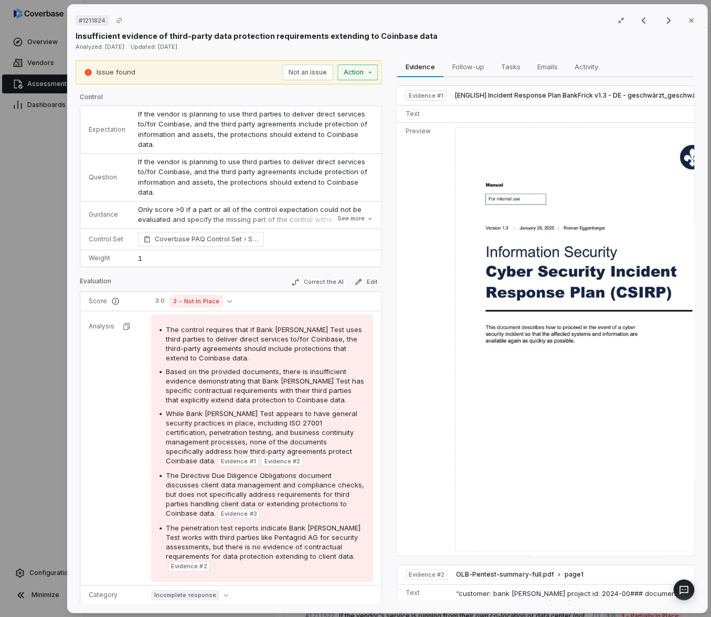
click at [359, 69] on div "# 1211824 Result 24 of 25 Close Insufficient evidence of third-party data prote…" at bounding box center [355, 308] width 711 height 617
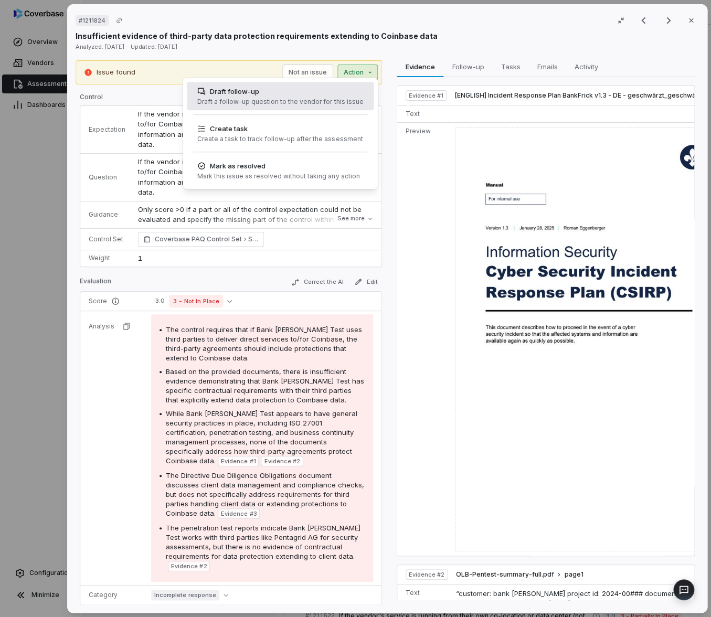
click at [333, 93] on div "Draft follow-up" at bounding box center [280, 91] width 166 height 10
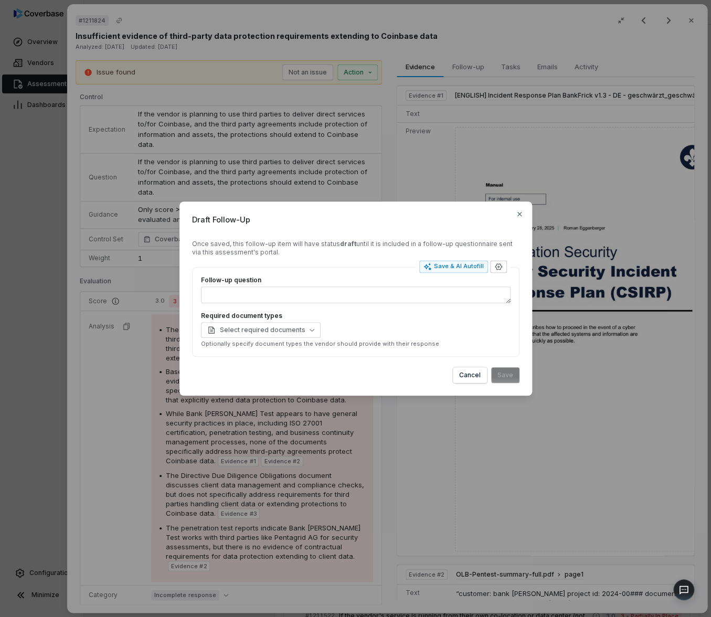
click at [502, 266] on button "button" at bounding box center [498, 267] width 17 height 13
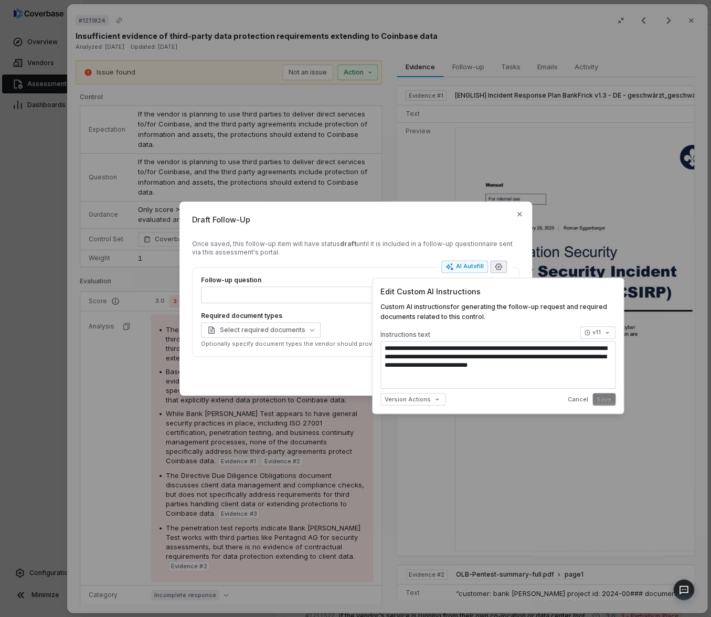
click at [45, 244] on div "Draft Follow-Up Once saved, this follow-up item will have status draft until it…" at bounding box center [355, 309] width 711 height 248
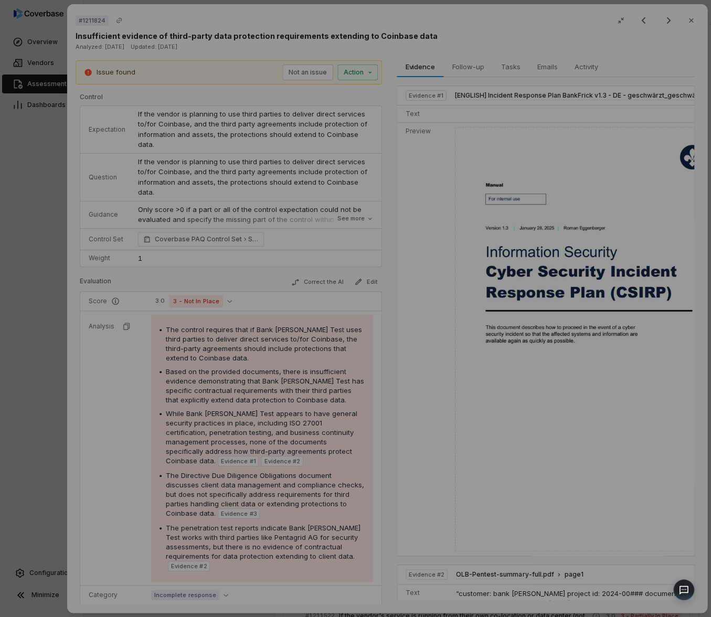
click at [47, 243] on div "# 1211824 Result 24 of 25 Close Insufficient evidence of third-party data prote…" at bounding box center [355, 308] width 711 height 617
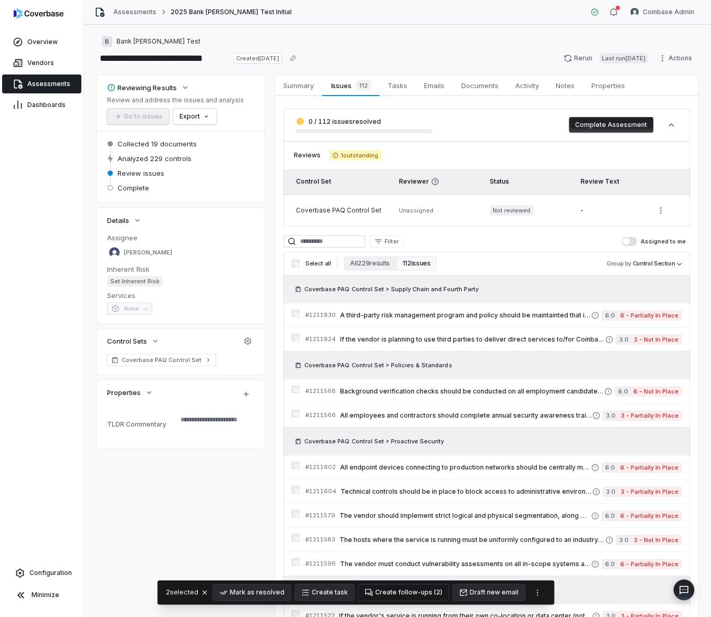
click at [403, 592] on button "Create follow-ups ( 2 )" at bounding box center [403, 592] width 90 height 16
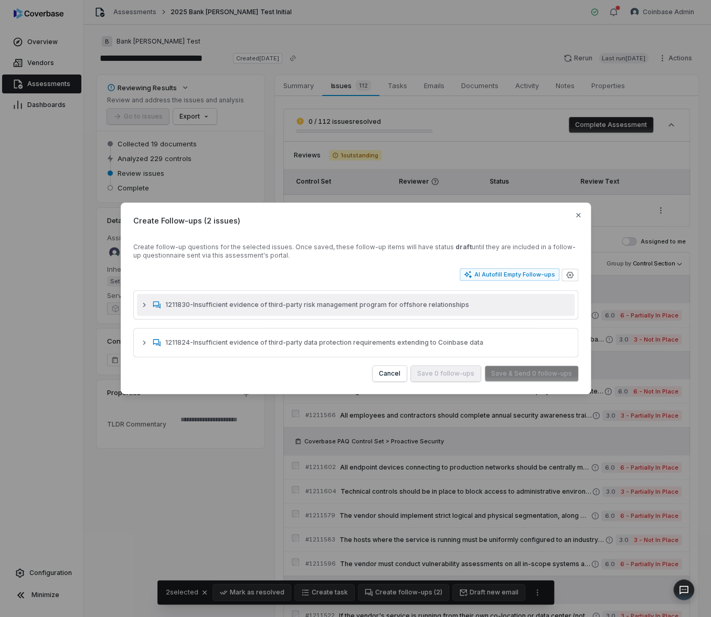
click at [330, 304] on span "1211830 - Insufficient evidence of third-party risk management program for offs…" at bounding box center [368, 305] width 406 height 8
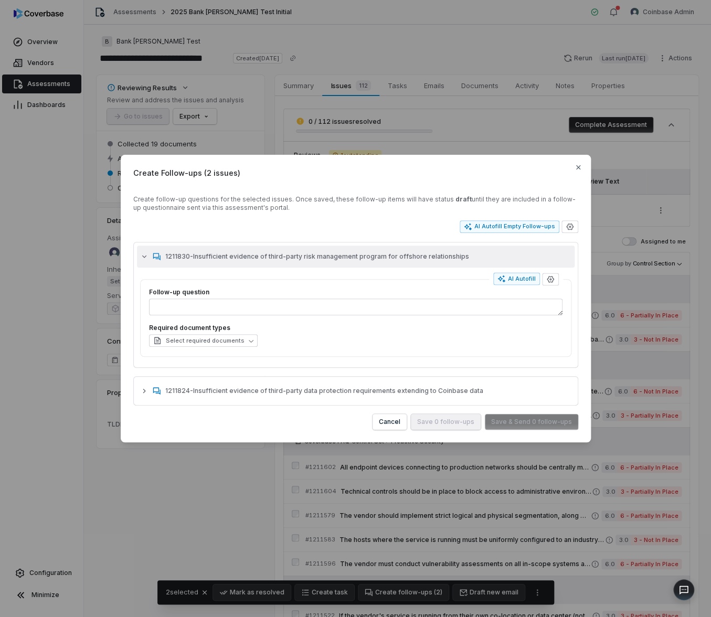
click at [350, 260] on span "1211830 - Insufficient evidence of third-party risk management program for offs…" at bounding box center [368, 256] width 406 height 8
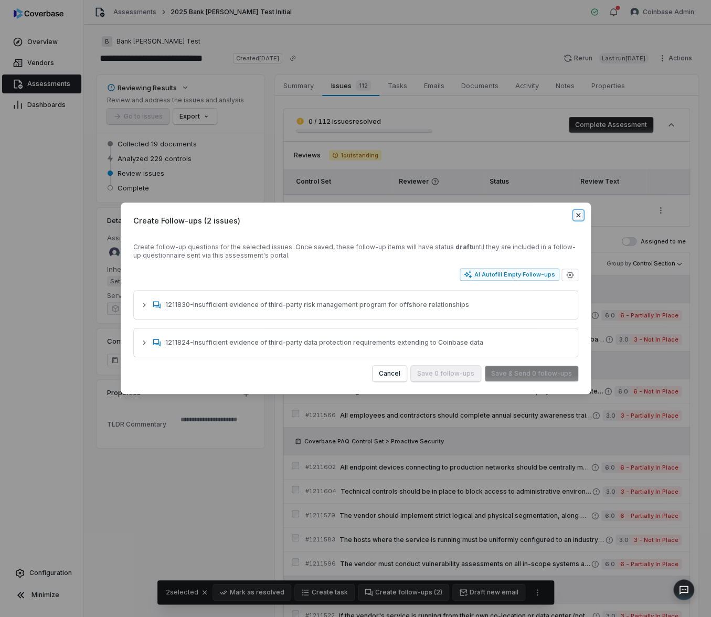
click at [579, 215] on icon "button" at bounding box center [578, 215] width 8 height 8
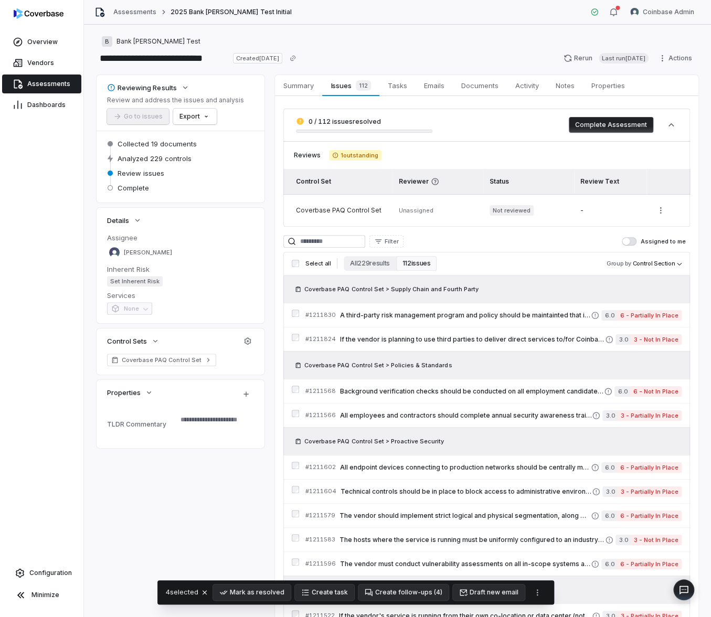
click at [49, 382] on div "Overview Vendors Assessments Dashboards Configuration Minimize" at bounding box center [41, 308] width 83 height 617
click at [386, 590] on button "Create follow-ups ( 4 )" at bounding box center [403, 592] width 90 height 16
type textarea "*"
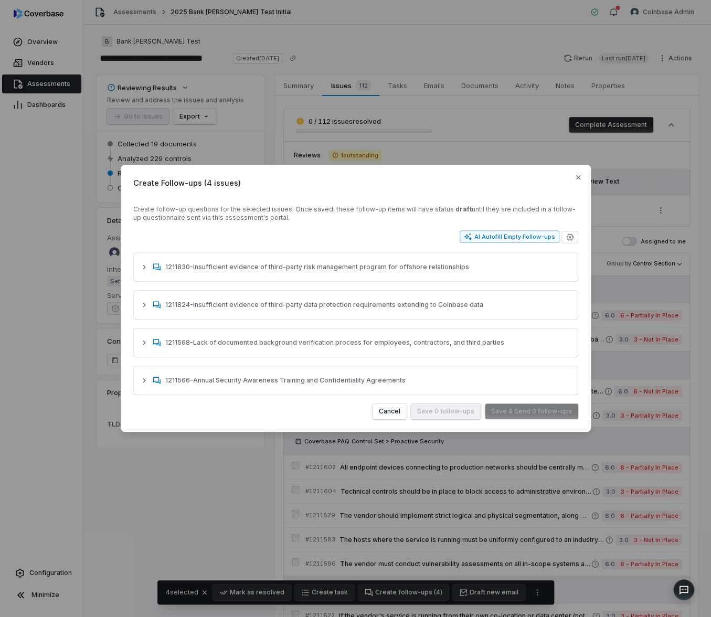
click at [485, 236] on div "AI Autofill Empty Follow-ups" at bounding box center [509, 236] width 91 height 8
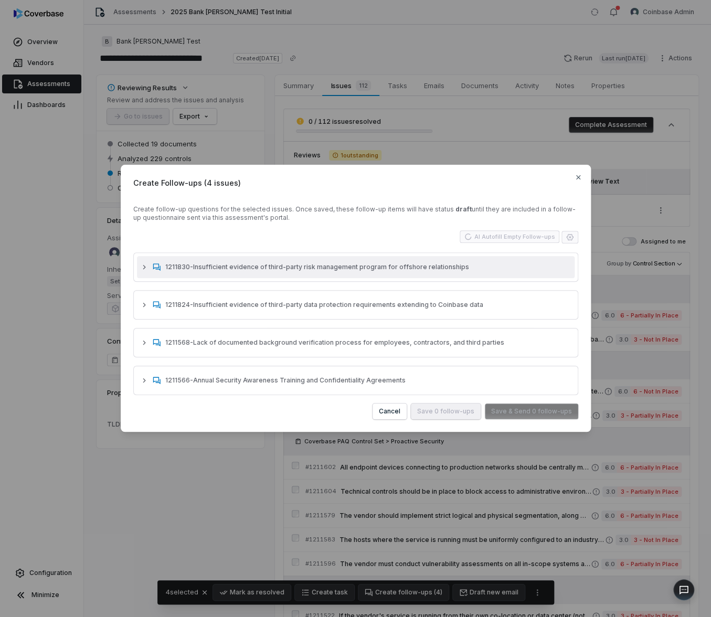
click at [199, 266] on span "1211830 - Insufficient evidence of third-party risk management program for offs…" at bounding box center [368, 267] width 406 height 8
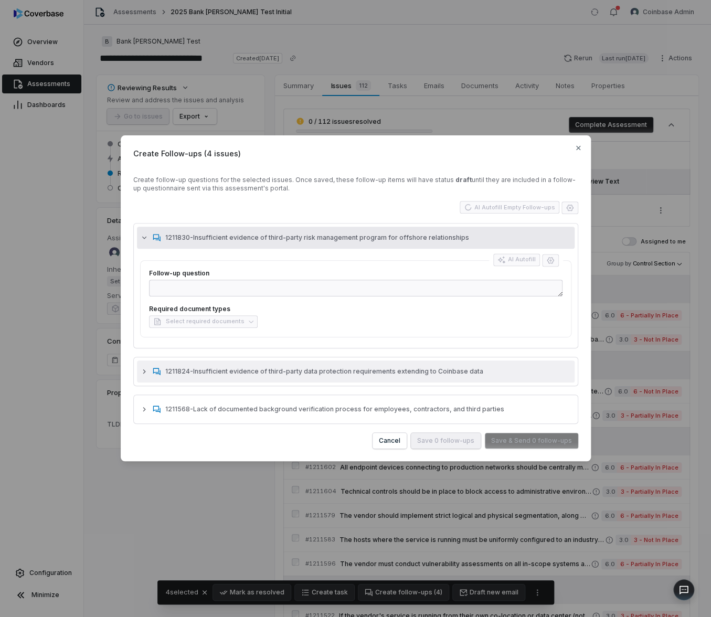
click at [175, 375] on span "1211824 - Insufficient evidence of third-party data protection requirements ext…" at bounding box center [368, 371] width 406 height 8
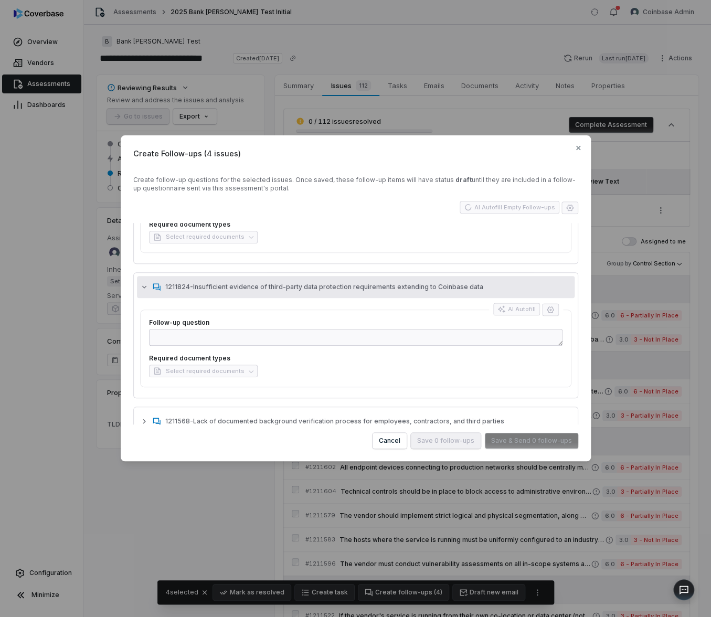
scroll to position [132, 0]
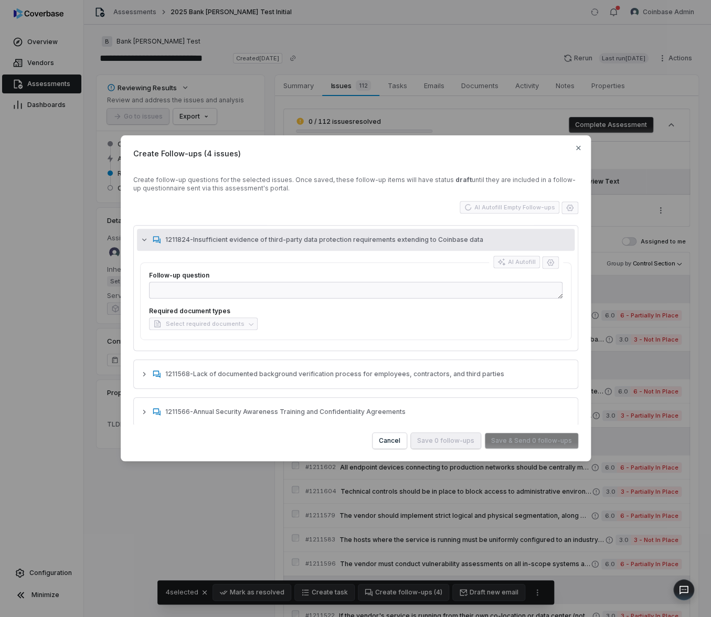
type textarea "*"
type textarea "****"
type textarea "*"
type textarea "**********"
type textarea "*"
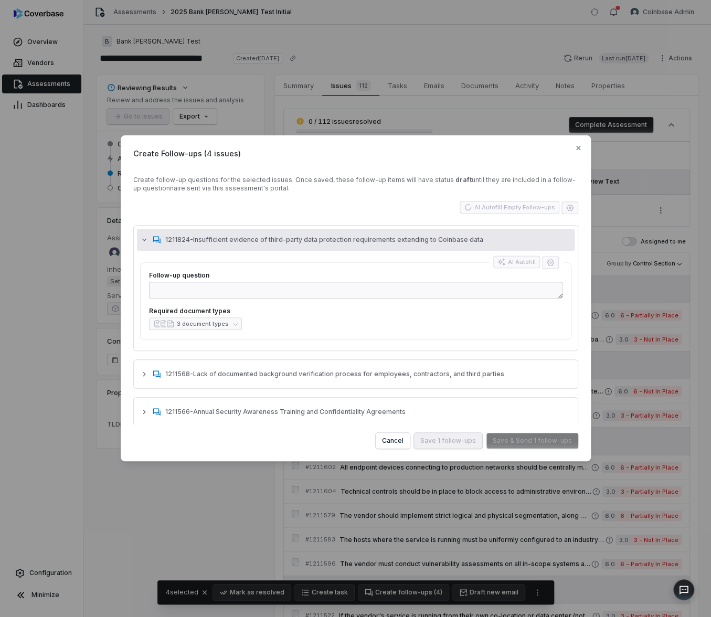
type textarea "**********"
type textarea "*"
type textarea "**********"
type textarea "*"
type textarea "**********"
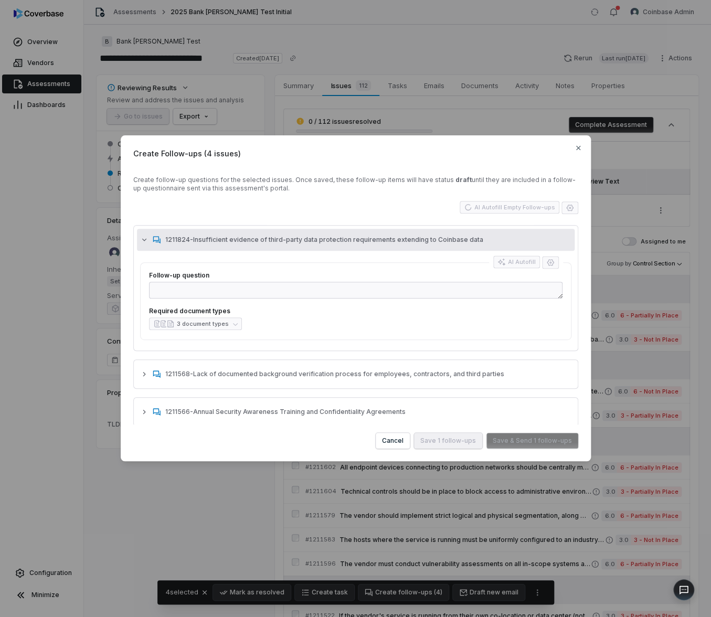
type textarea "*"
type textarea "**********"
type textarea "*"
type textarea "**********"
type textarea "*"
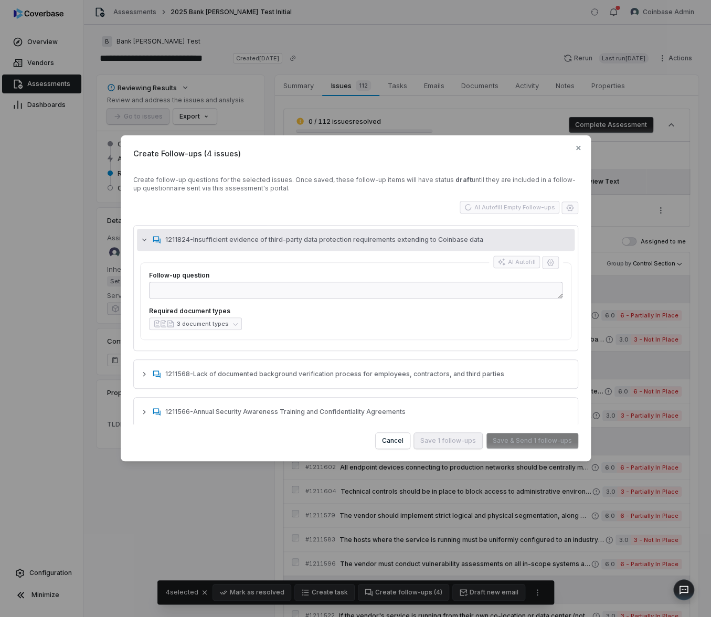
type textarea "**********"
type textarea "*"
type textarea "**********"
type textarea "*"
type textarea "**********"
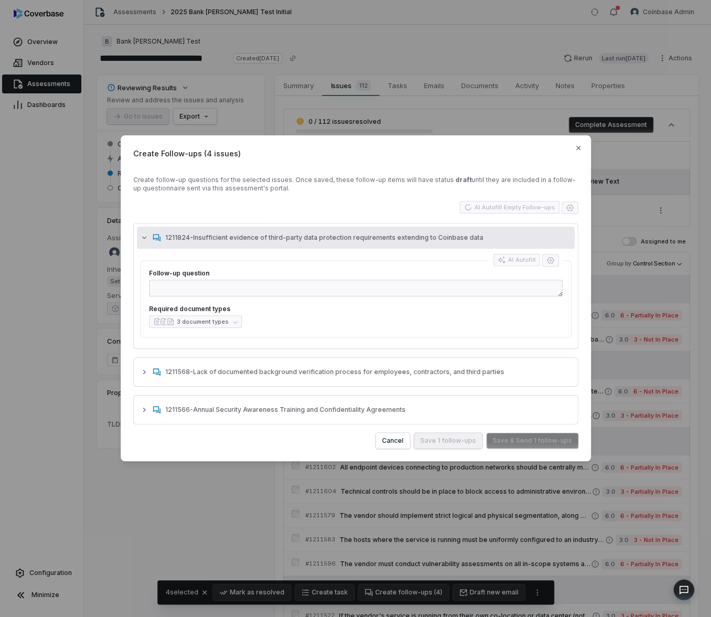
type textarea "*"
type textarea "**********"
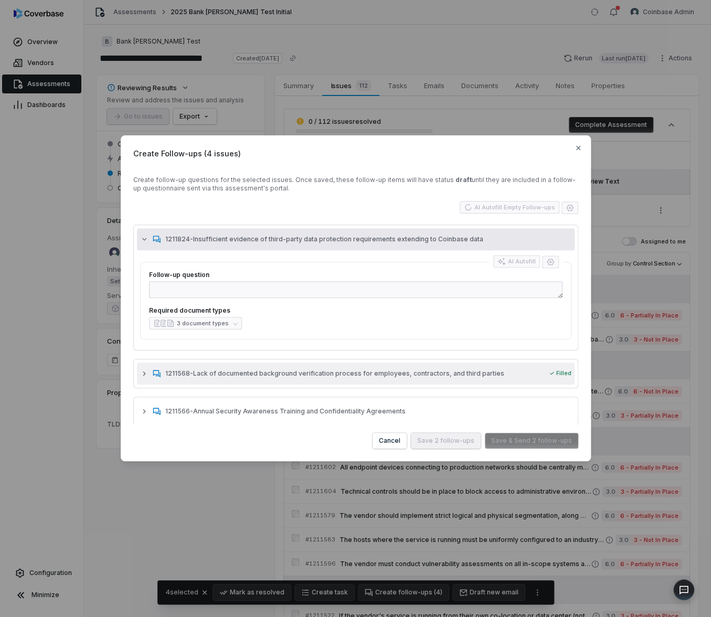
click at [277, 380] on button "1211568 - Lack of documented background verification process for employees, con…" at bounding box center [355, 373] width 437 height 22
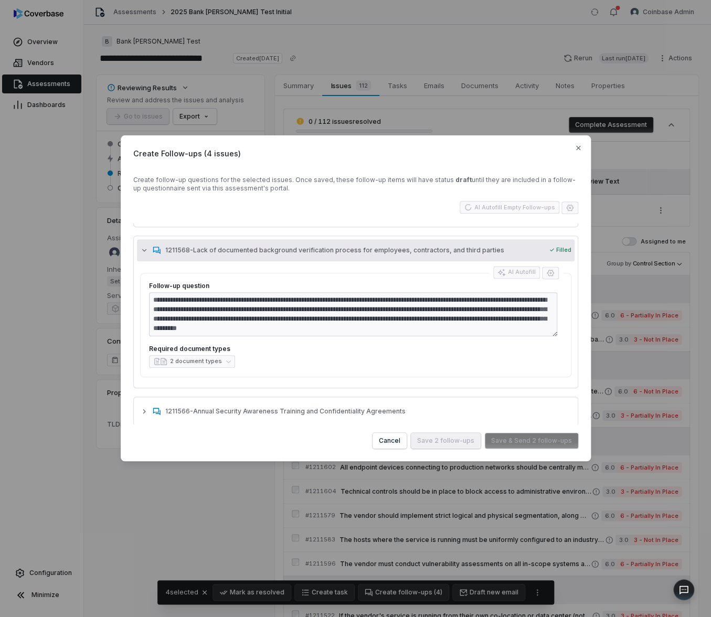
scroll to position [0, 0]
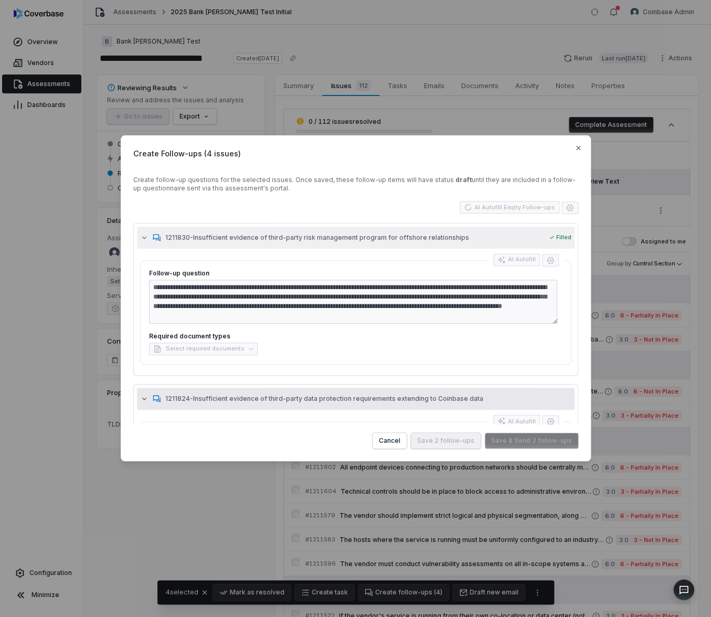
click at [175, 245] on button "1211830 - Insufficient evidence of third-party risk management program for offs…" at bounding box center [355, 238] width 437 height 22
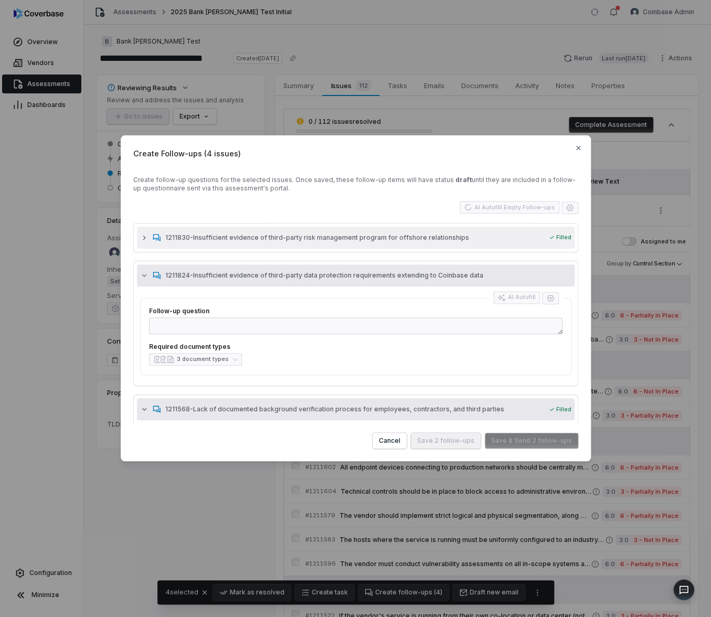
type textarea "*"
type textarea "***"
type textarea "*"
type textarea "**********"
type textarea "*"
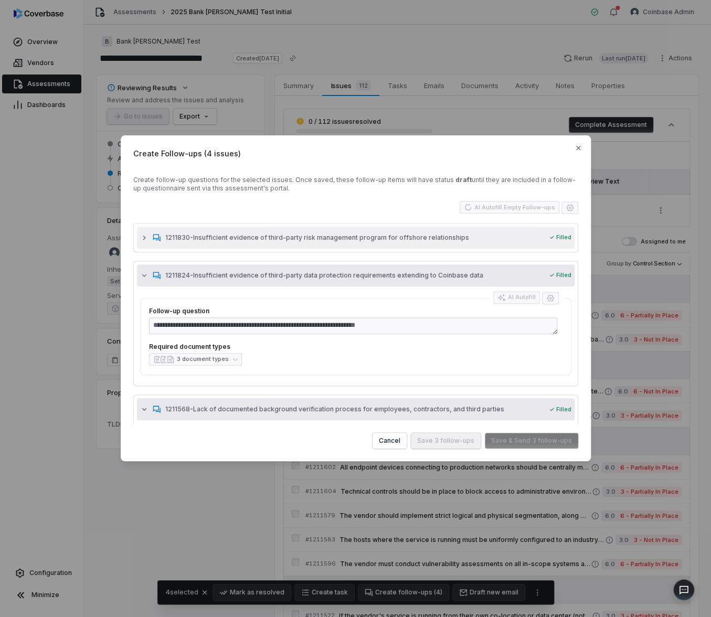
type textarea "**********"
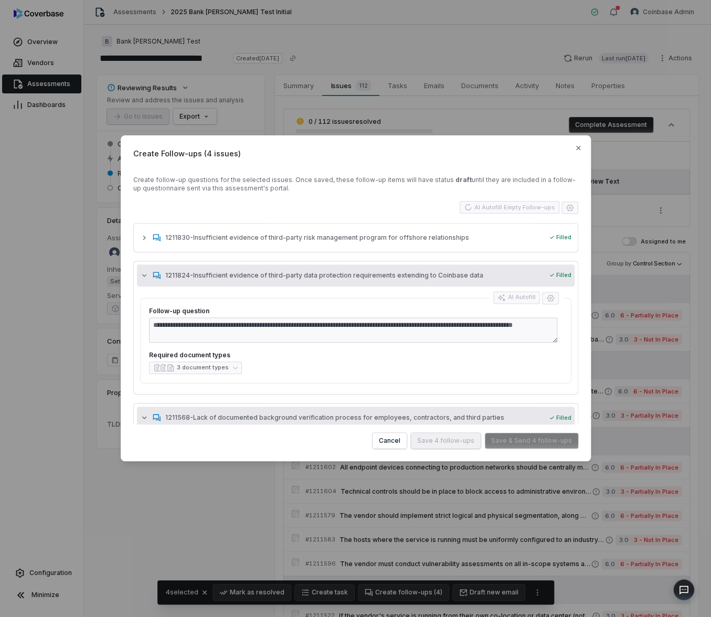
type textarea "*"
type textarea "**********"
type textarea "*"
type textarea "**********"
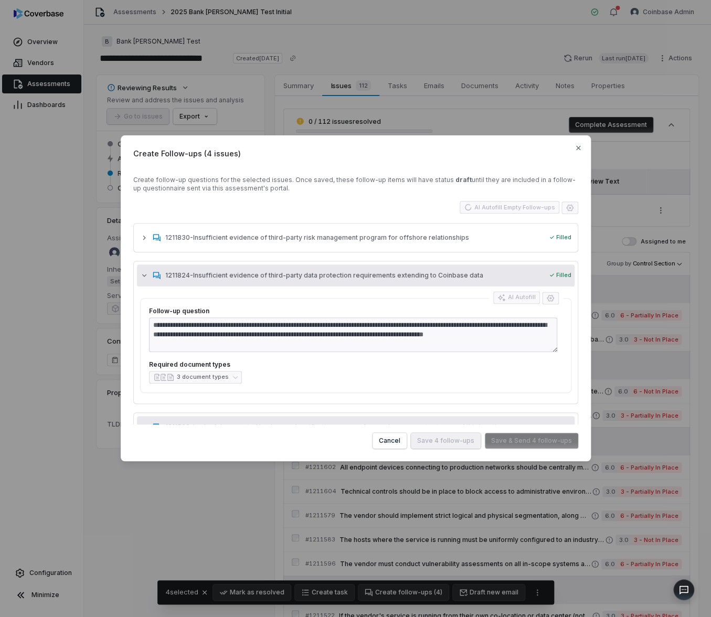
type textarea "*"
type textarea "**********"
type textarea "*"
type textarea "**********"
type textarea "*"
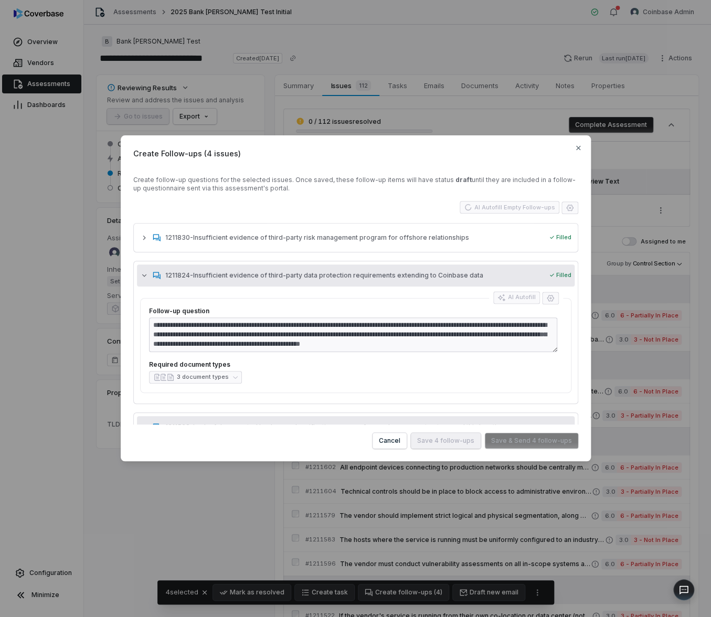
type textarea "**********"
type textarea "*"
type textarea "**********"
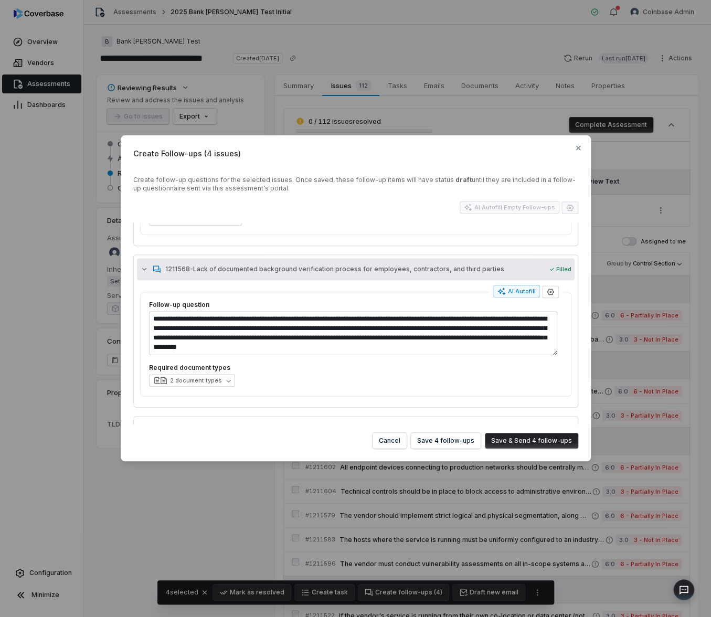
scroll to position [187, 0]
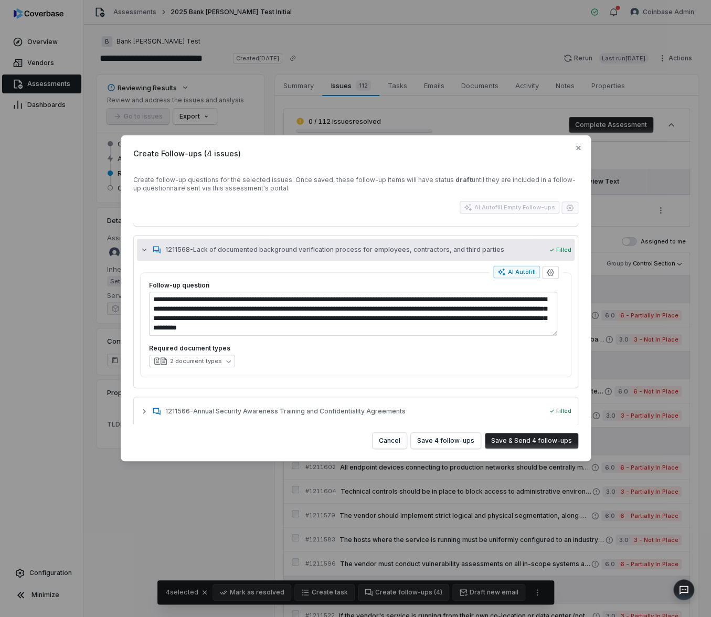
click at [439, 205] on div "AI Autofill Empty Follow-ups" at bounding box center [355, 208] width 445 height 14
click at [145, 253] on button "1211568 - Lack of documented background verification process for employees, con…" at bounding box center [355, 250] width 437 height 22
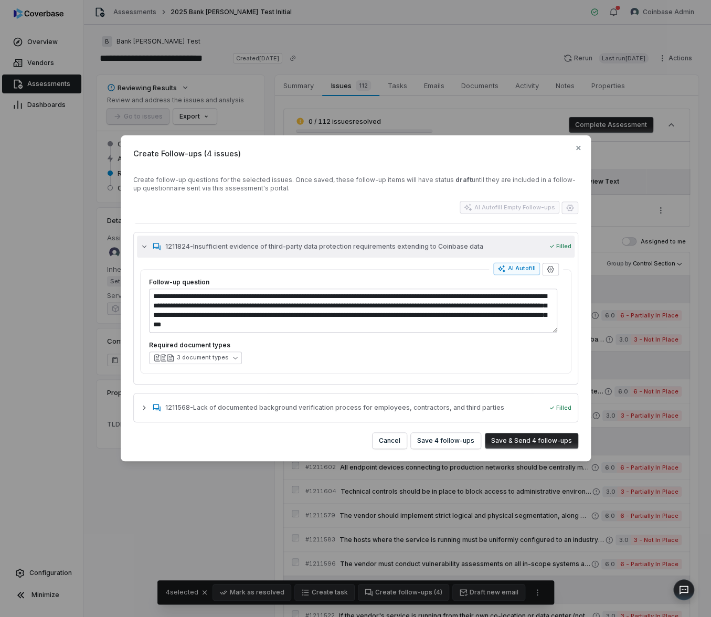
scroll to position [0, 0]
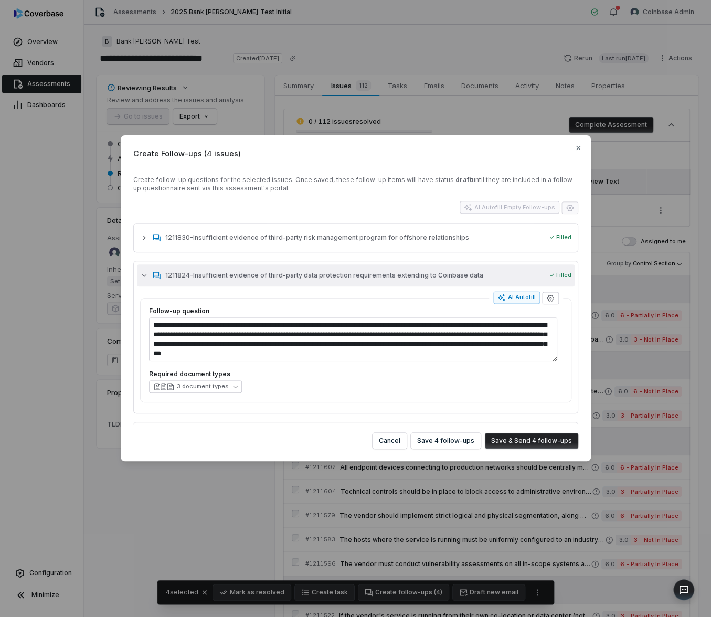
click at [144, 273] on icon "button" at bounding box center [144, 275] width 8 height 8
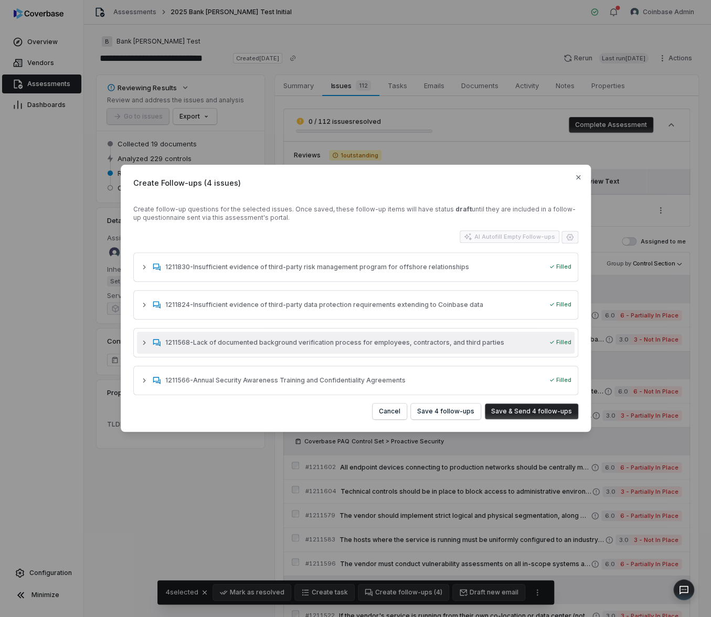
click at [347, 350] on button "1211568 - Lack of documented background verification process for employees, con…" at bounding box center [355, 343] width 437 height 22
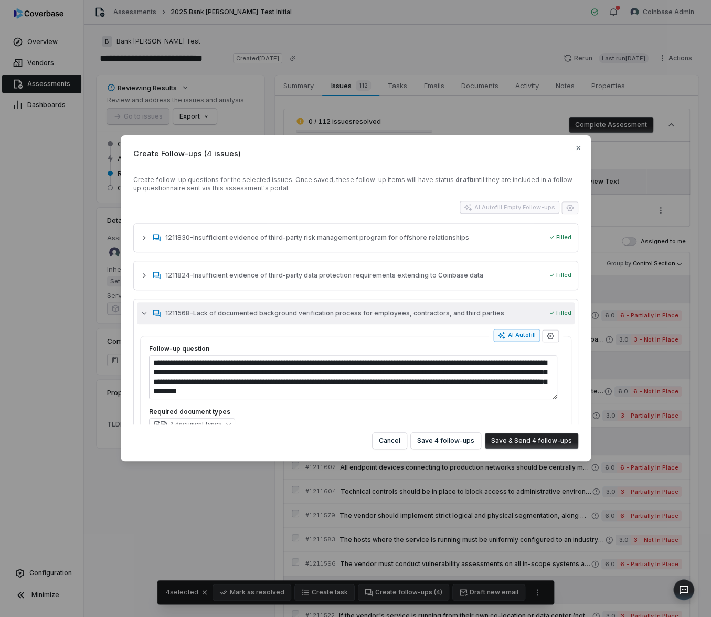
click at [149, 314] on div "1211568 - Lack of documented background verification process for employees, con…" at bounding box center [342, 313] width 405 height 8
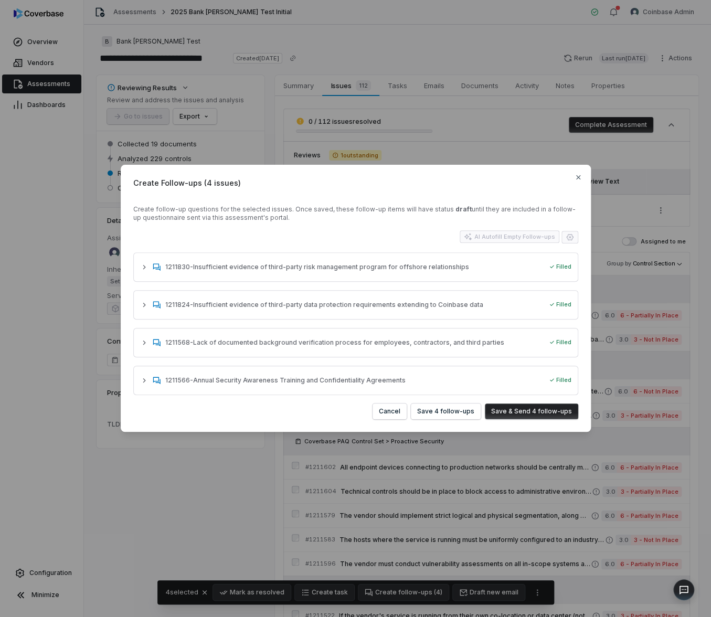
click at [572, 237] on div "AI Autofill Empty Follow-ups" at bounding box center [519, 237] width 119 height 14
click at [571, 238] on div "AI Autofill Empty Follow-ups" at bounding box center [519, 237] width 119 height 14
click at [570, 240] on div "AI Autofill Empty Follow-ups" at bounding box center [519, 237] width 119 height 14
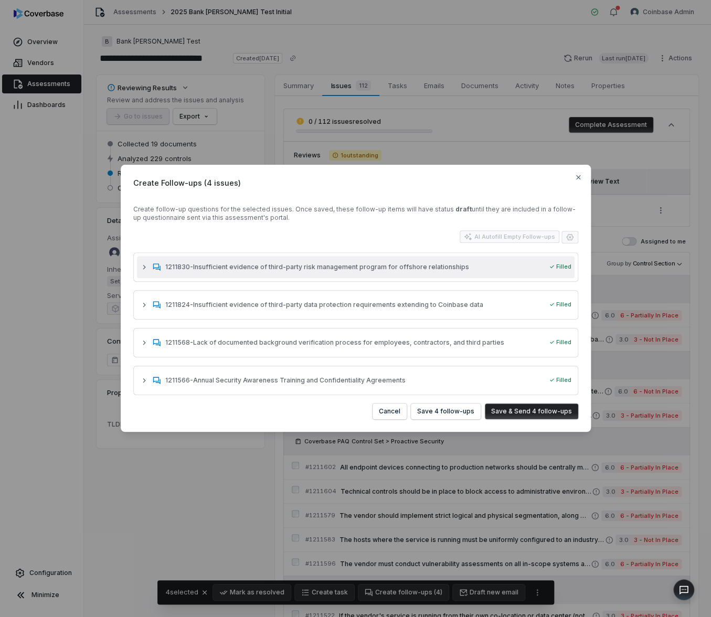
click at [467, 272] on button "1211830 - Insufficient evidence of third-party risk management program for offs…" at bounding box center [355, 267] width 437 height 22
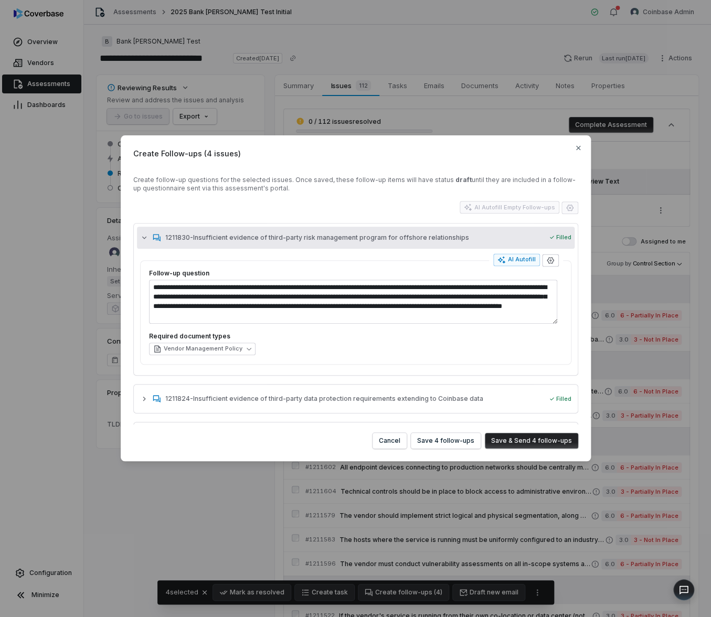
click at [547, 259] on icon "button" at bounding box center [550, 260] width 7 height 7
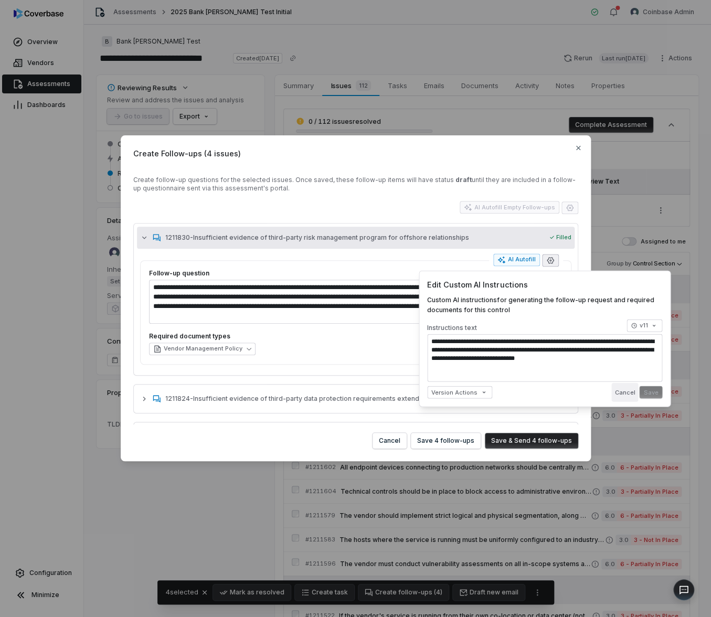
click at [618, 392] on button "Cancel" at bounding box center [624, 392] width 27 height 19
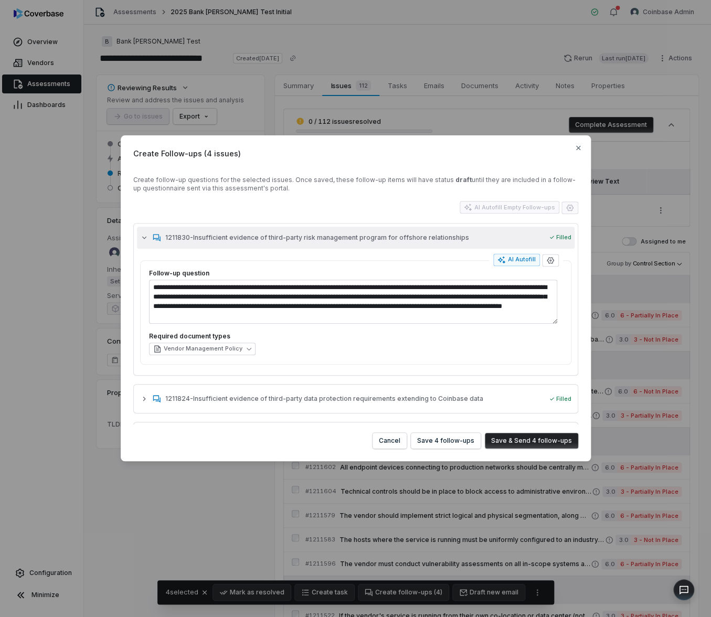
click at [145, 239] on icon "button" at bounding box center [144, 237] width 8 height 8
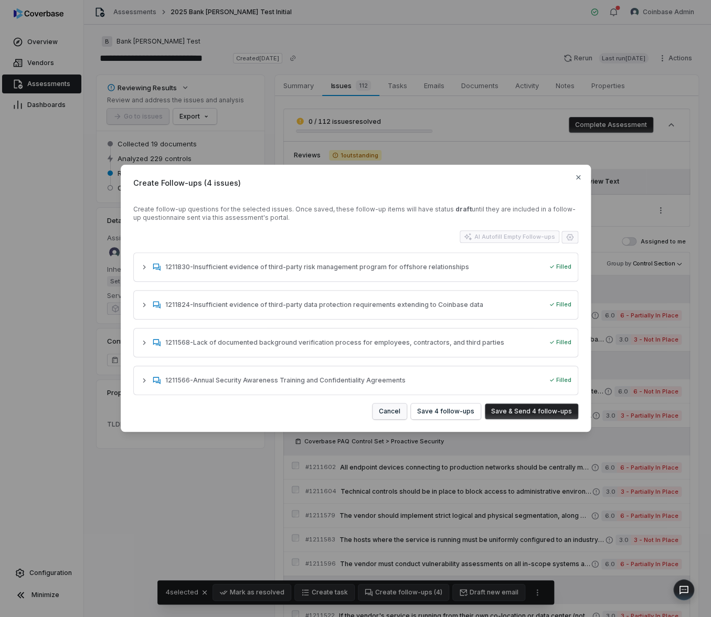
click at [389, 412] on button "Cancel" at bounding box center [389, 411] width 34 height 16
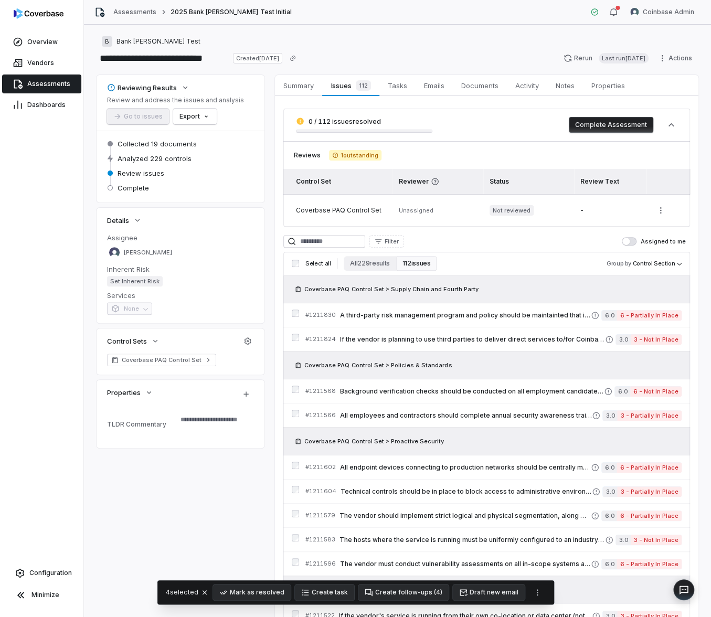
type textarea "*"
